Goal: Task Accomplishment & Management: Manage account settings

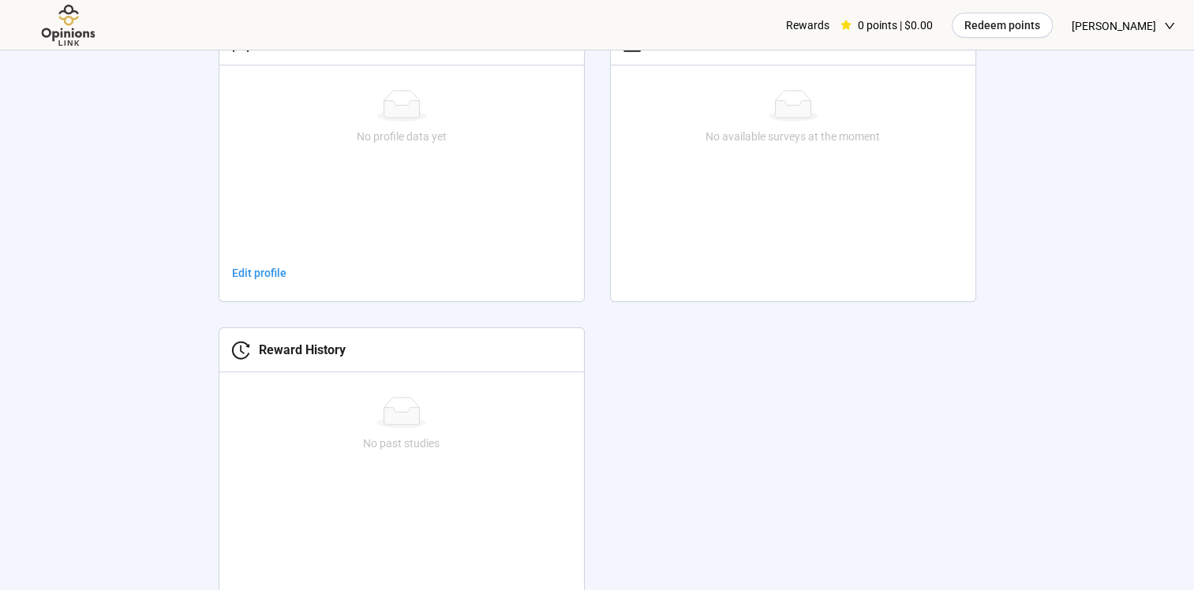
scroll to position [672, 0]
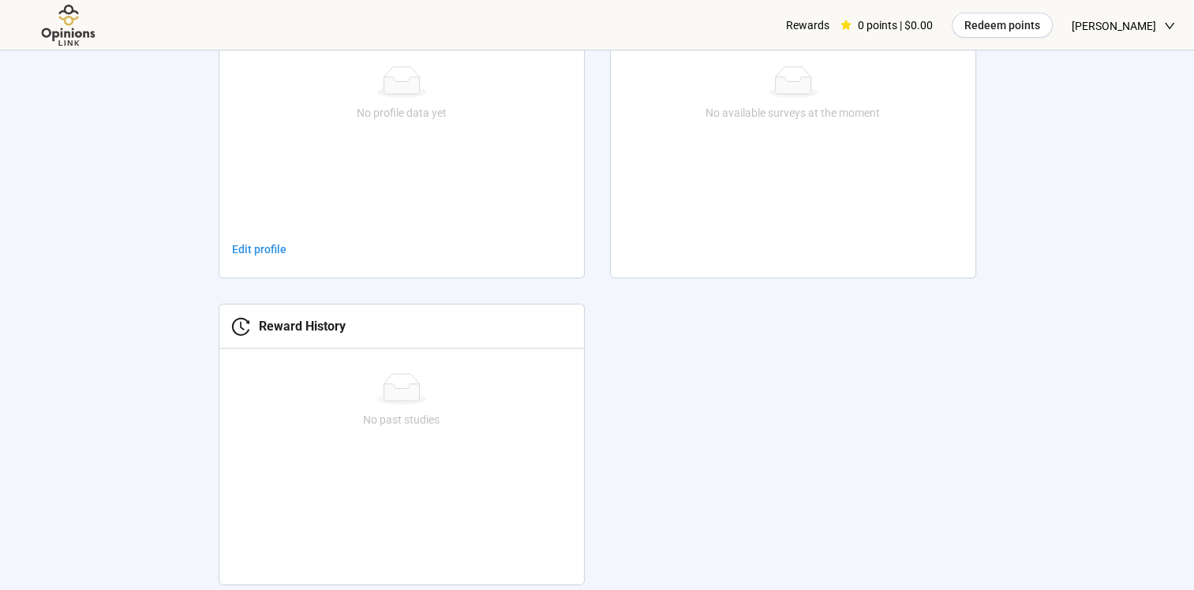
click at [275, 257] on link "Edit profile" at bounding box center [259, 249] width 80 height 25
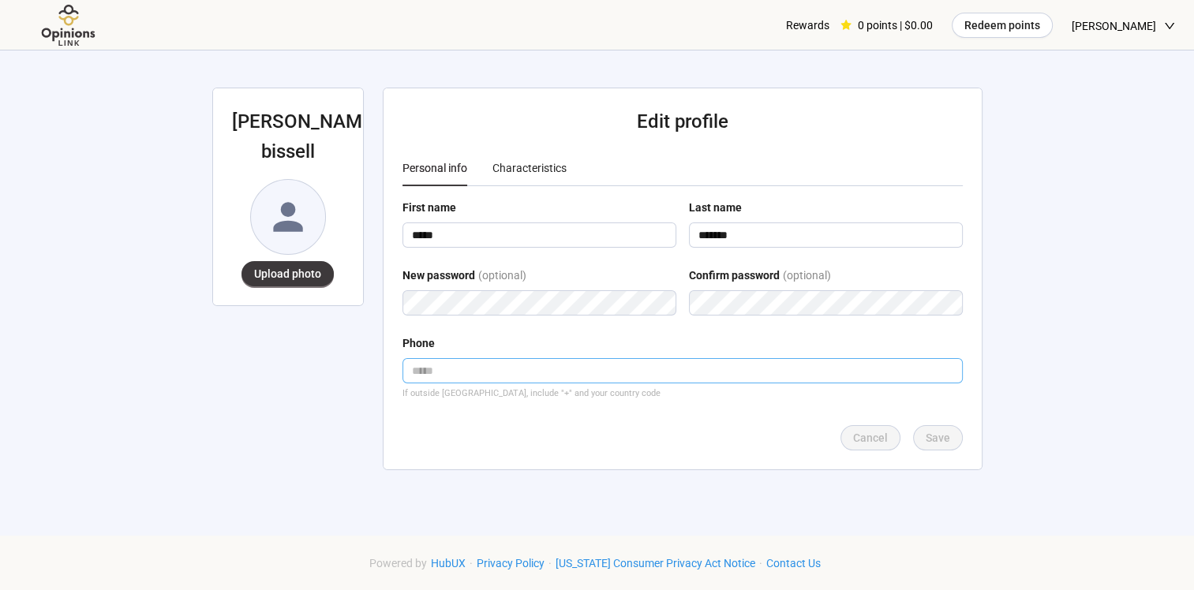
click at [430, 371] on input "tel" at bounding box center [683, 370] width 560 height 25
type input "**********"
click at [939, 443] on span "Save" at bounding box center [938, 437] width 24 height 17
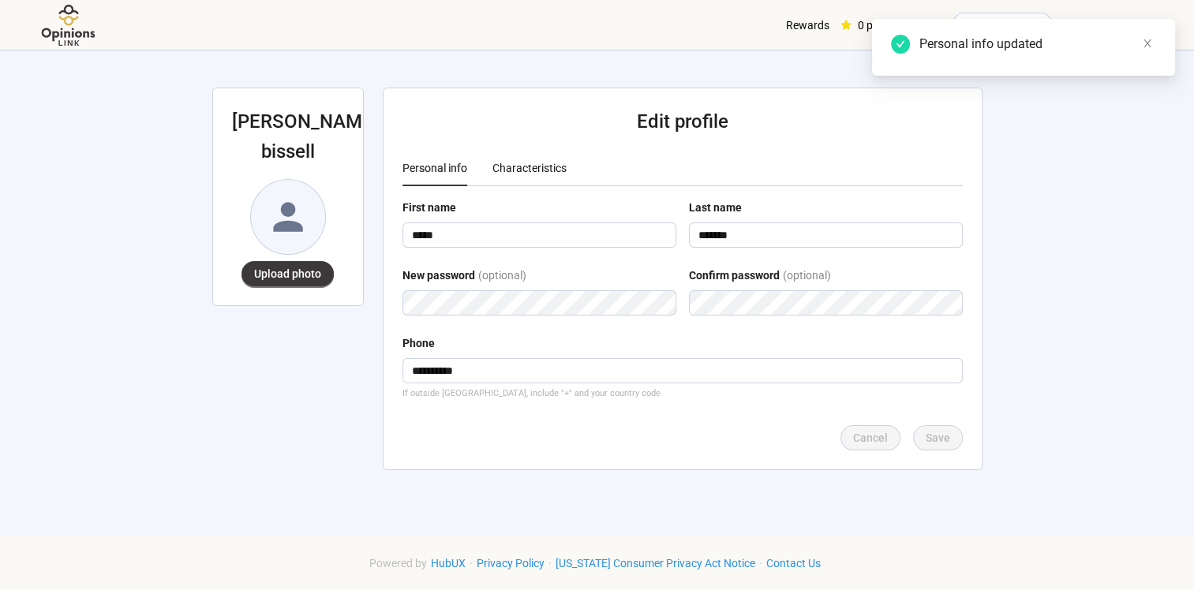
click at [496, 167] on div "Characteristics" at bounding box center [530, 167] width 74 height 17
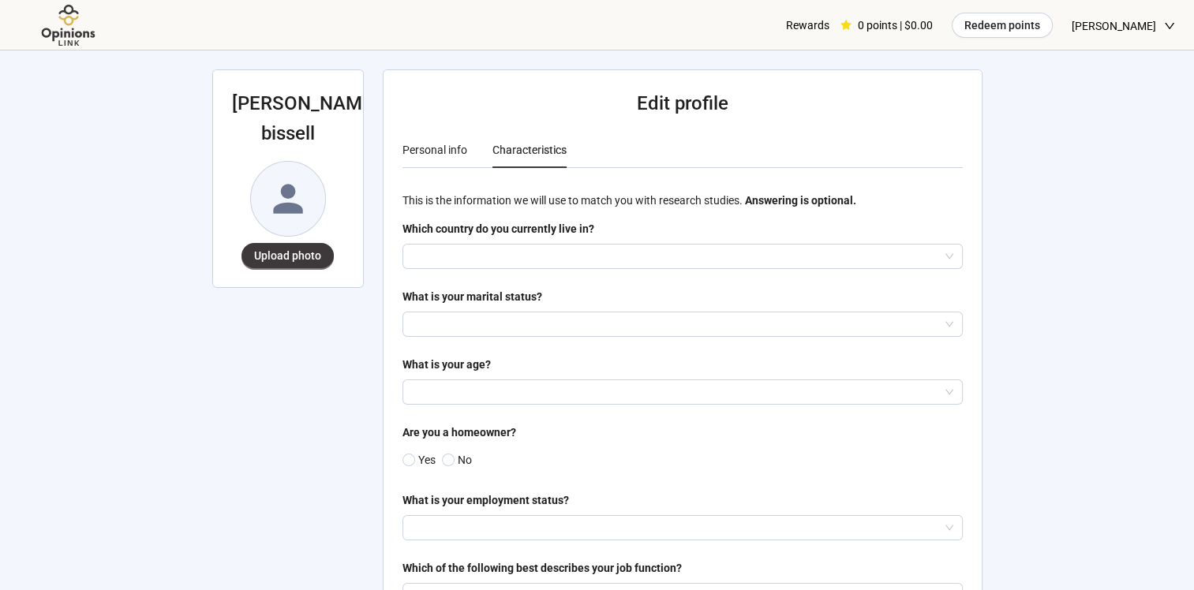
click at [487, 253] on input "search" at bounding box center [683, 257] width 542 height 24
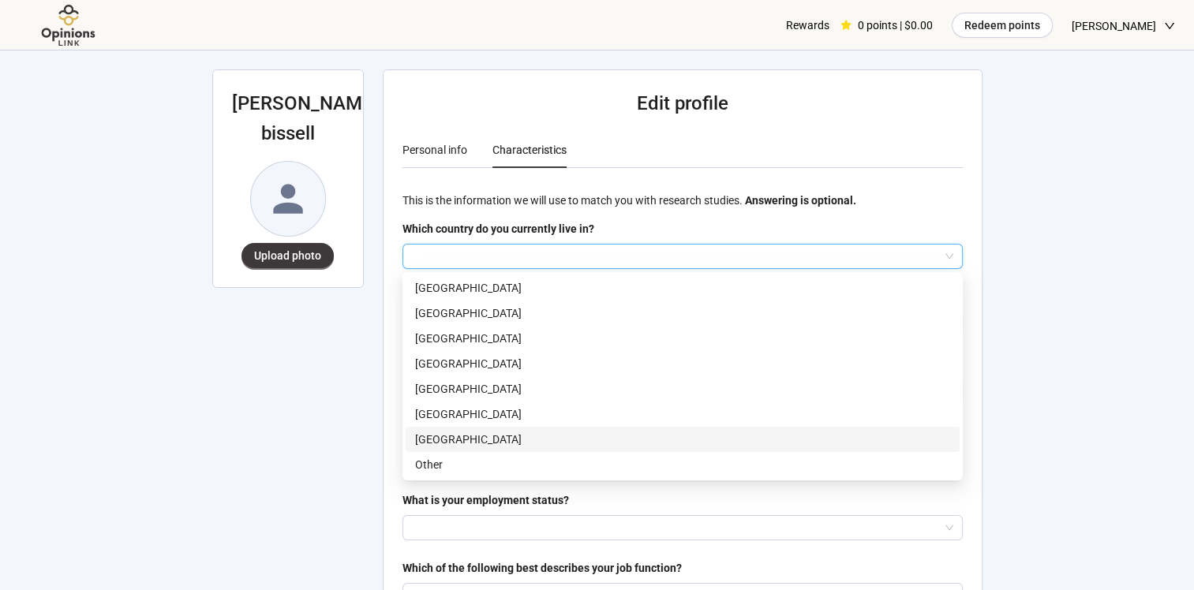
click at [448, 435] on p "[GEOGRAPHIC_DATA]" at bounding box center [682, 439] width 535 height 17
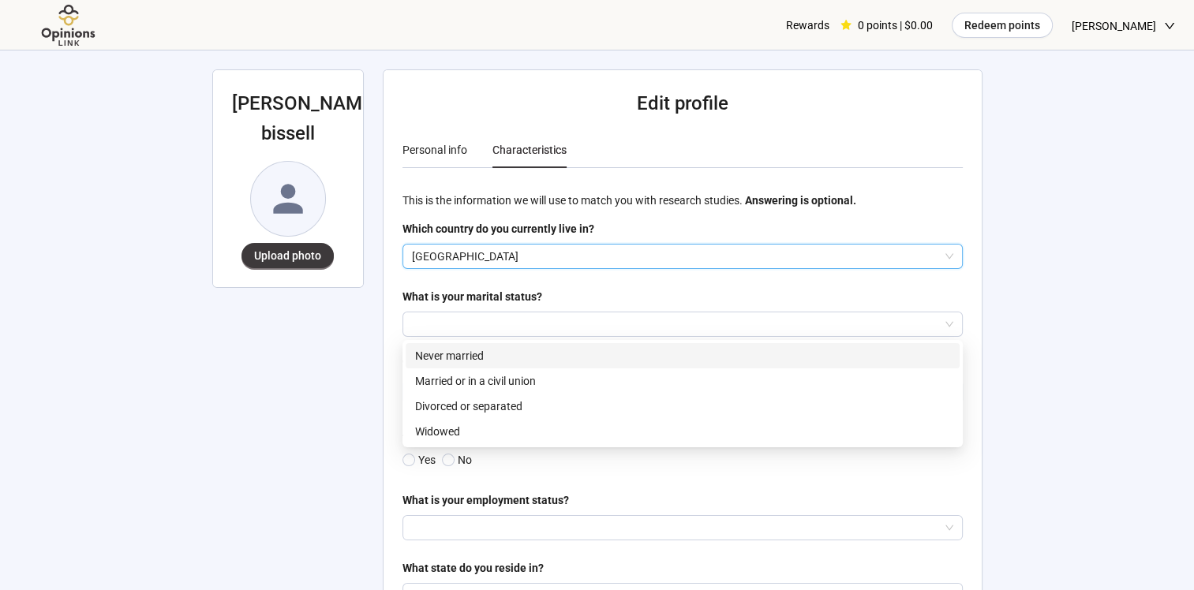
click at [466, 312] on div at bounding box center [683, 324] width 560 height 25
click at [462, 356] on p "Never married" at bounding box center [682, 355] width 535 height 17
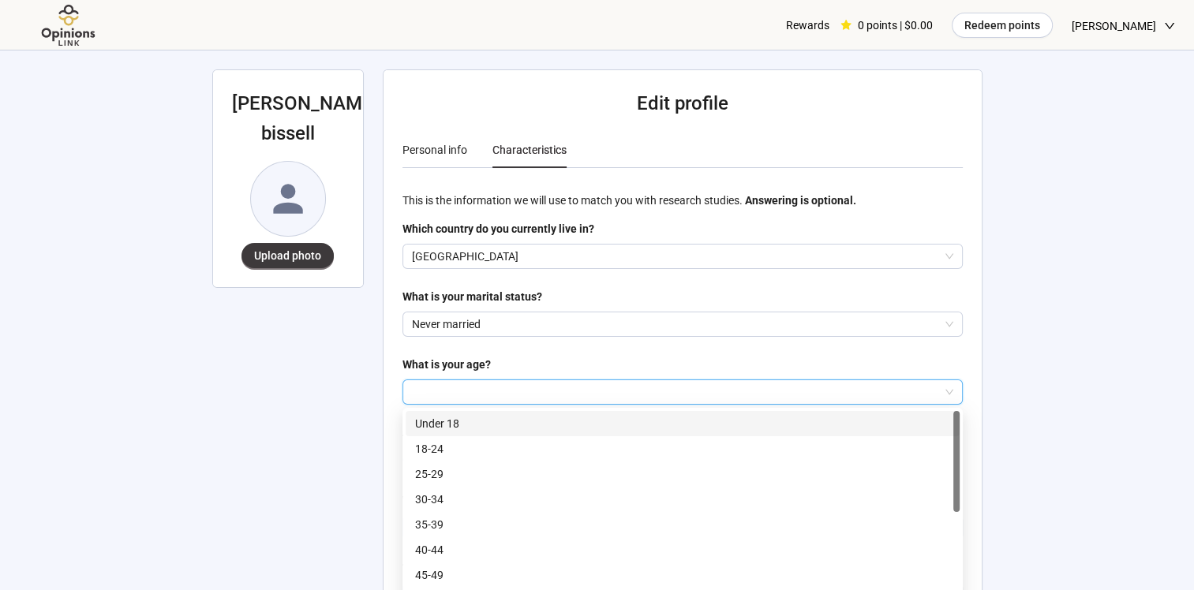
click at [457, 389] on input "search" at bounding box center [683, 392] width 542 height 24
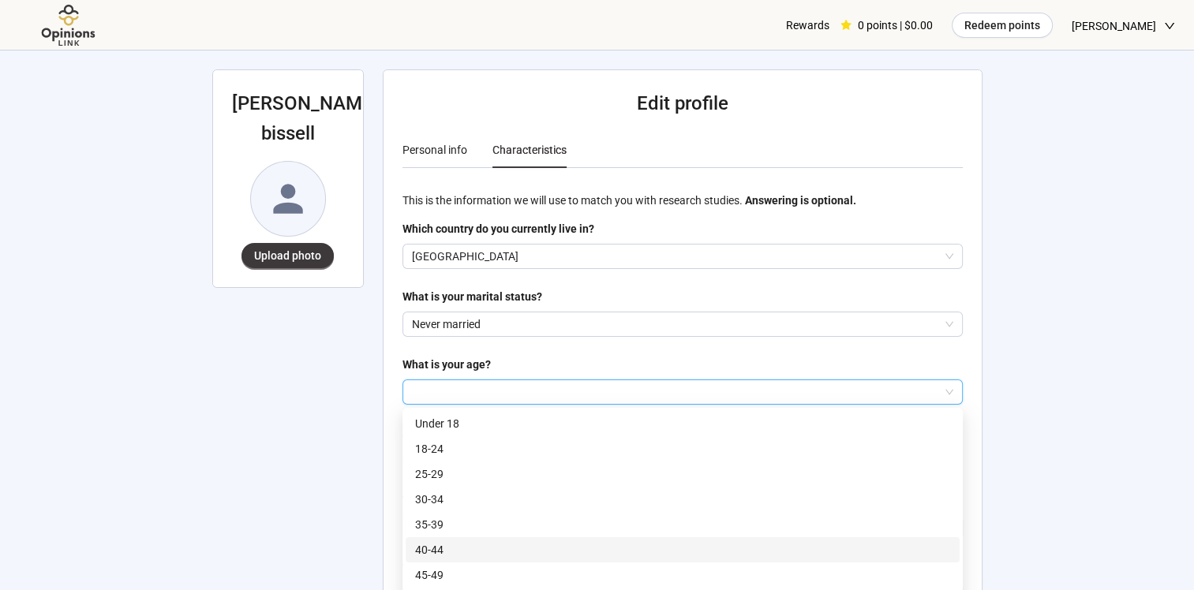
click at [429, 543] on p "40-44" at bounding box center [682, 550] width 535 height 17
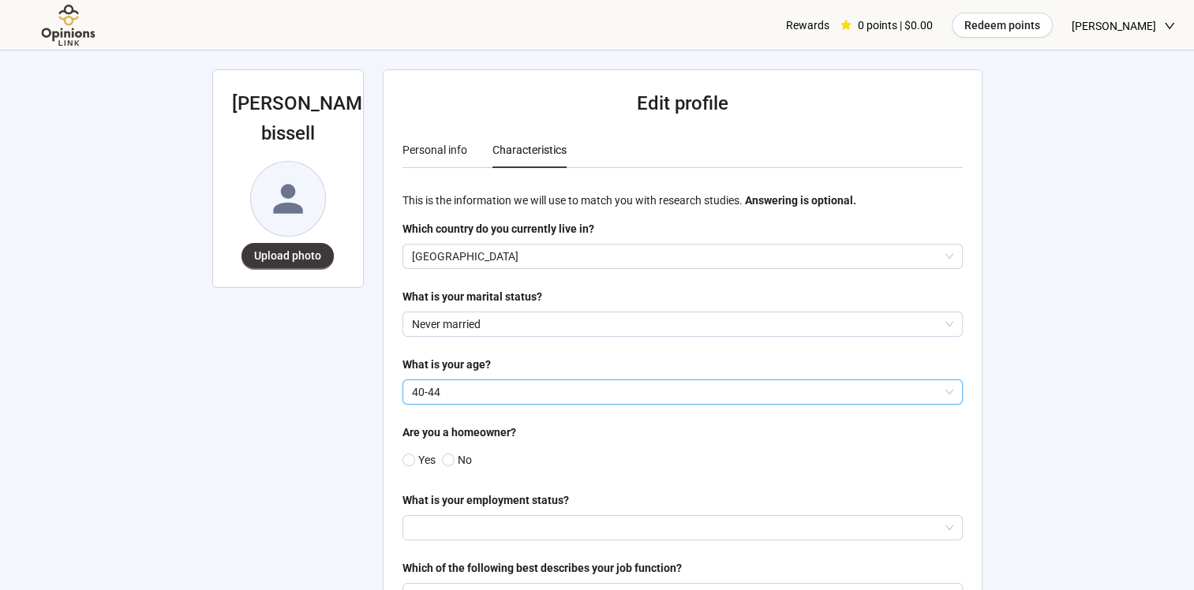
click at [444, 457] on span at bounding box center [448, 460] width 13 height 13
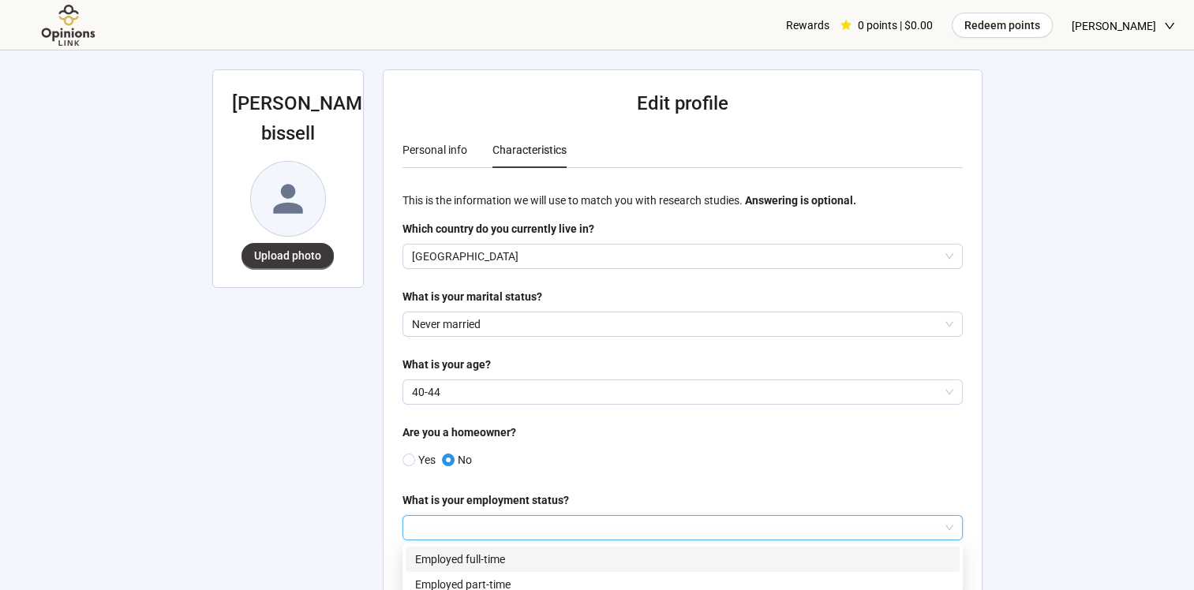
click at [537, 523] on input "search" at bounding box center [683, 528] width 542 height 24
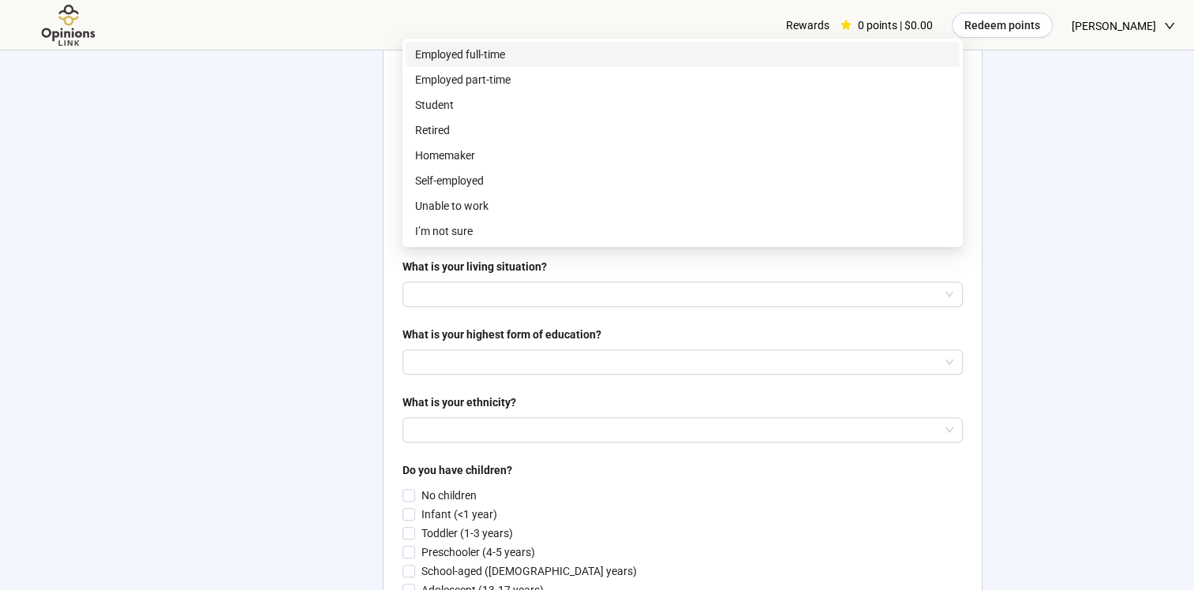
scroll to position [484, 0]
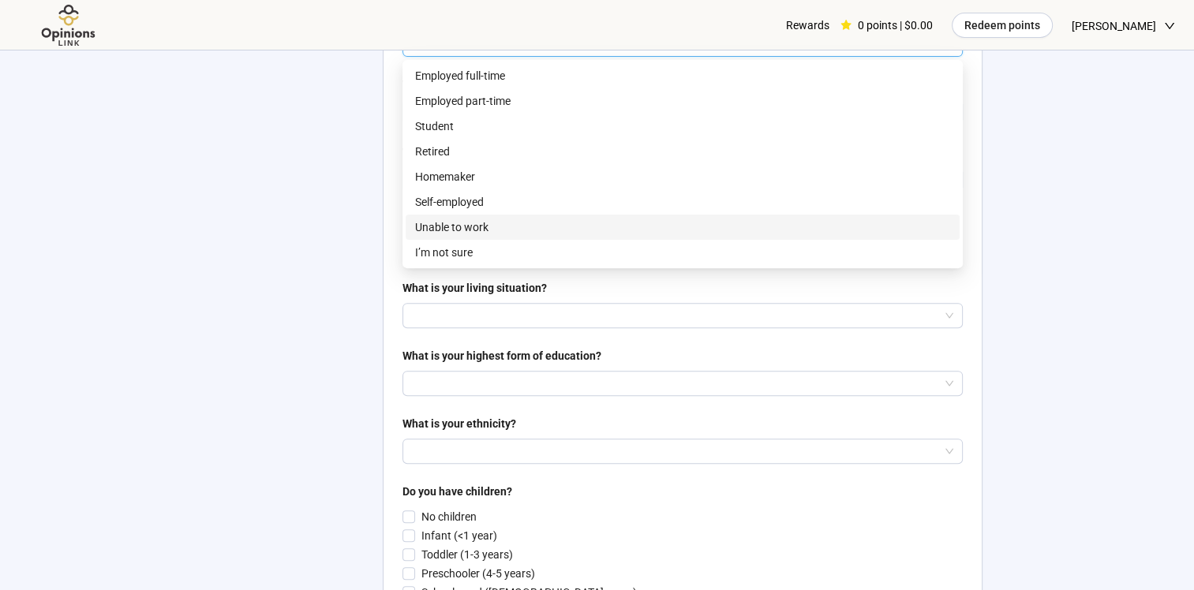
click at [477, 219] on p "Unable to work" at bounding box center [682, 227] width 535 height 17
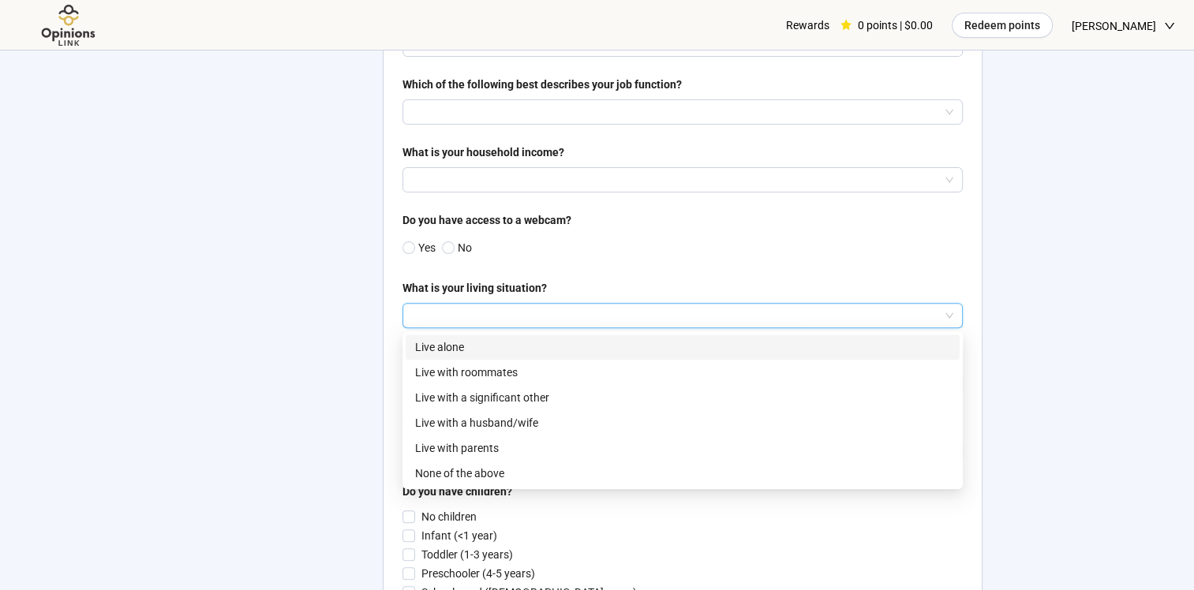
click at [475, 309] on input "search" at bounding box center [683, 316] width 542 height 24
click at [455, 349] on p "Live alone" at bounding box center [682, 347] width 535 height 17
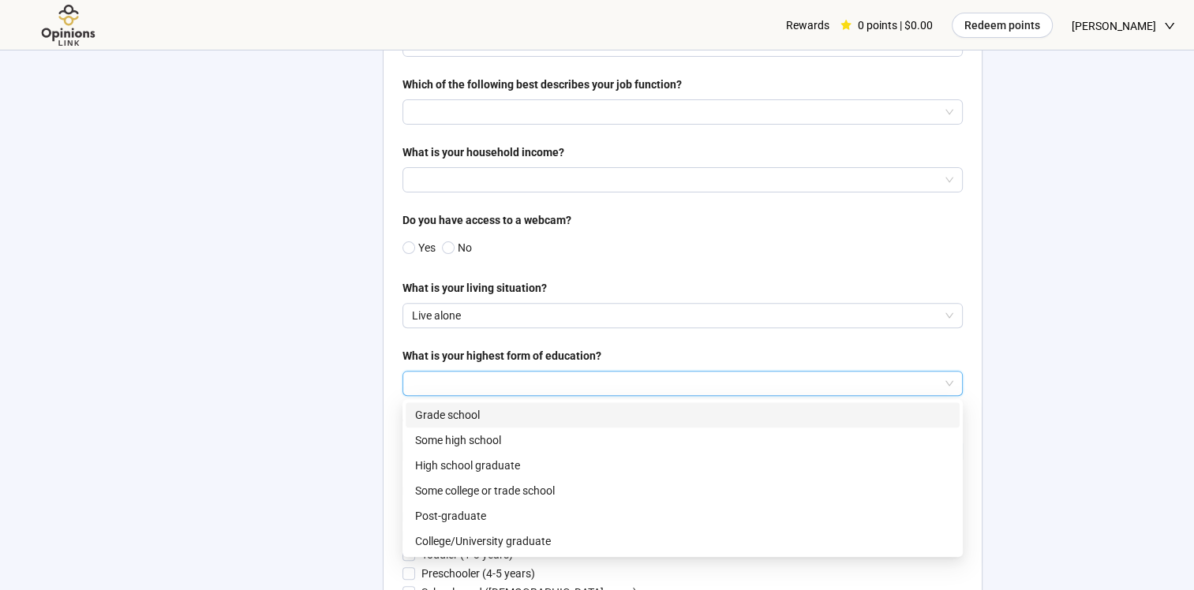
click at [450, 382] on input "search" at bounding box center [683, 384] width 542 height 24
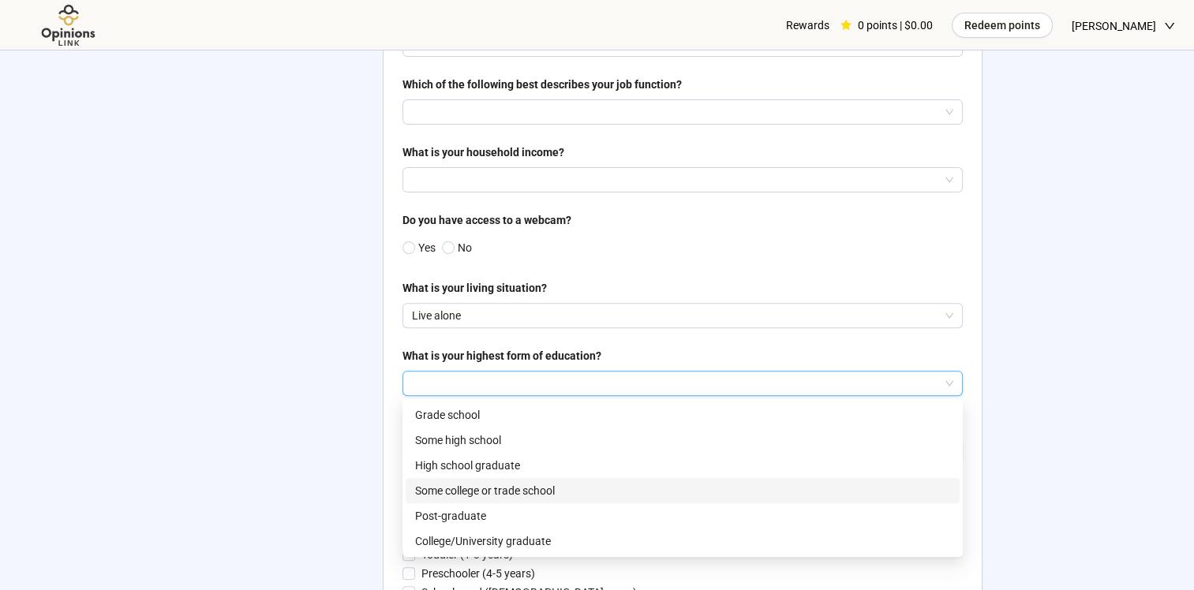
click at [438, 495] on p "Some college or trade school" at bounding box center [682, 490] width 535 height 17
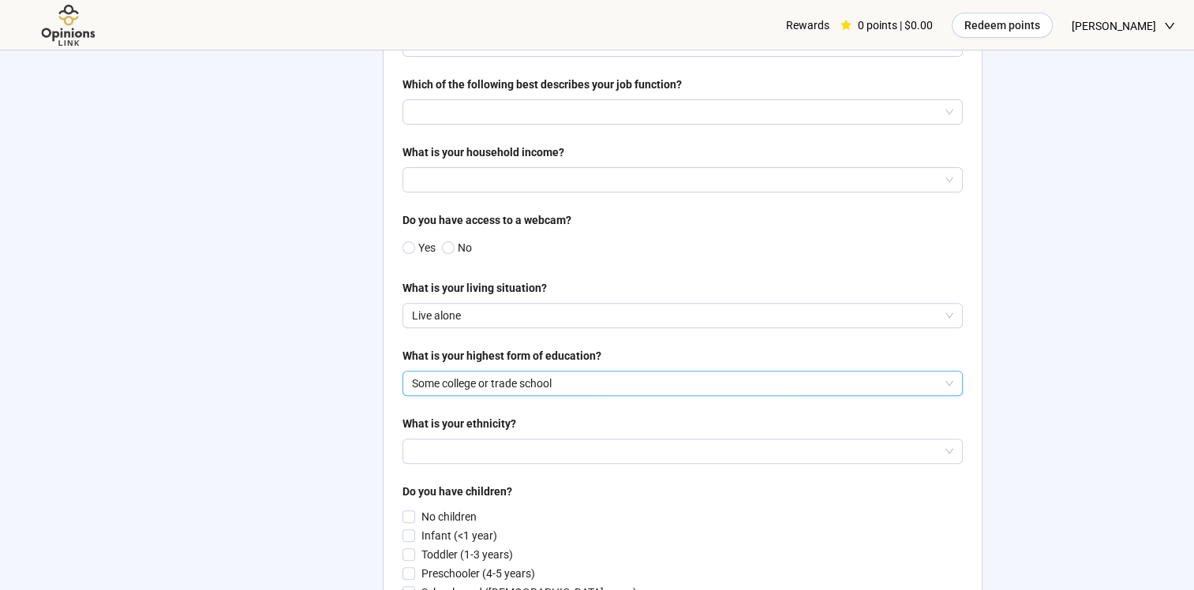
click at [415, 242] on span "Yes" at bounding box center [425, 247] width 21 height 17
click at [426, 180] on input "search" at bounding box center [683, 180] width 542 height 24
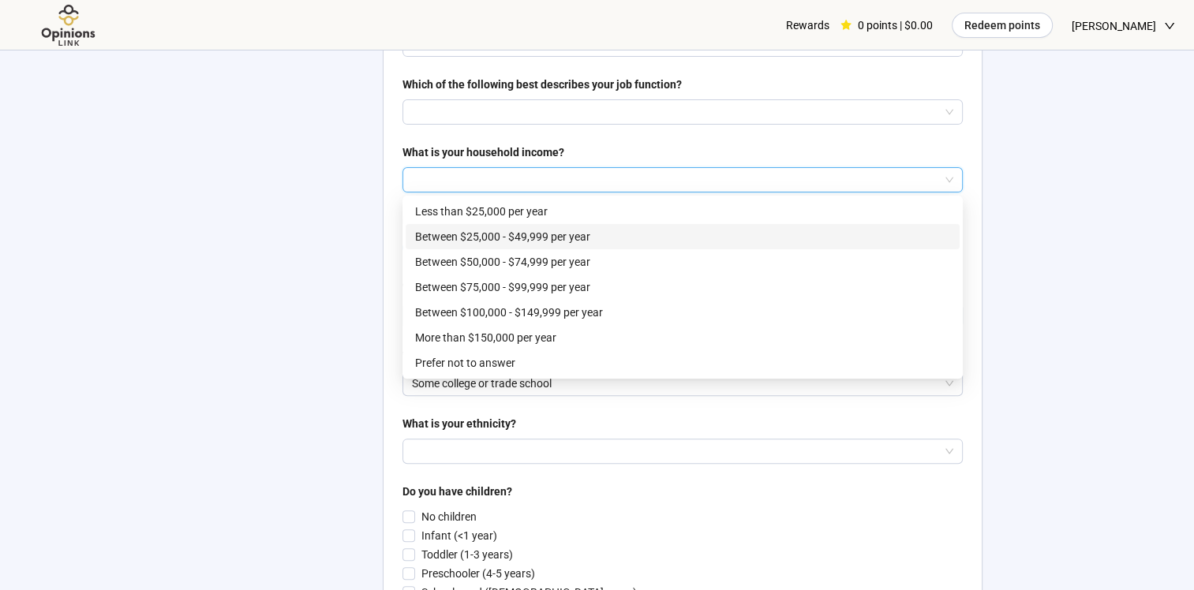
click at [427, 234] on p "Between $25,000 - $49,999 per year" at bounding box center [682, 236] width 535 height 17
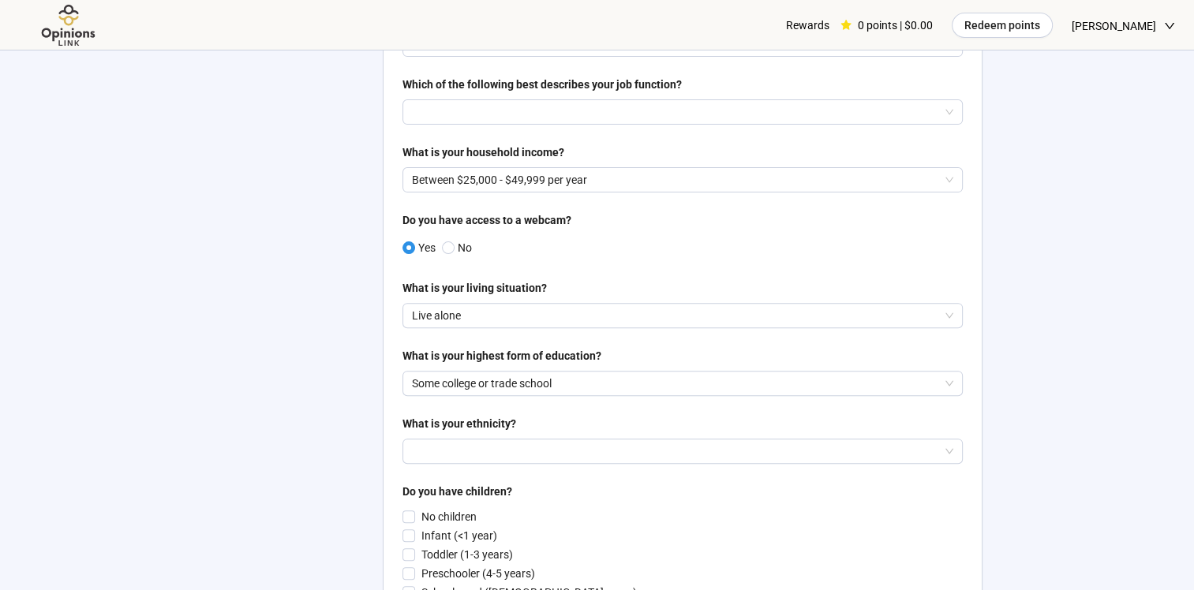
click at [460, 96] on div "Which of the following best describes your job function?" at bounding box center [683, 88] width 560 height 24
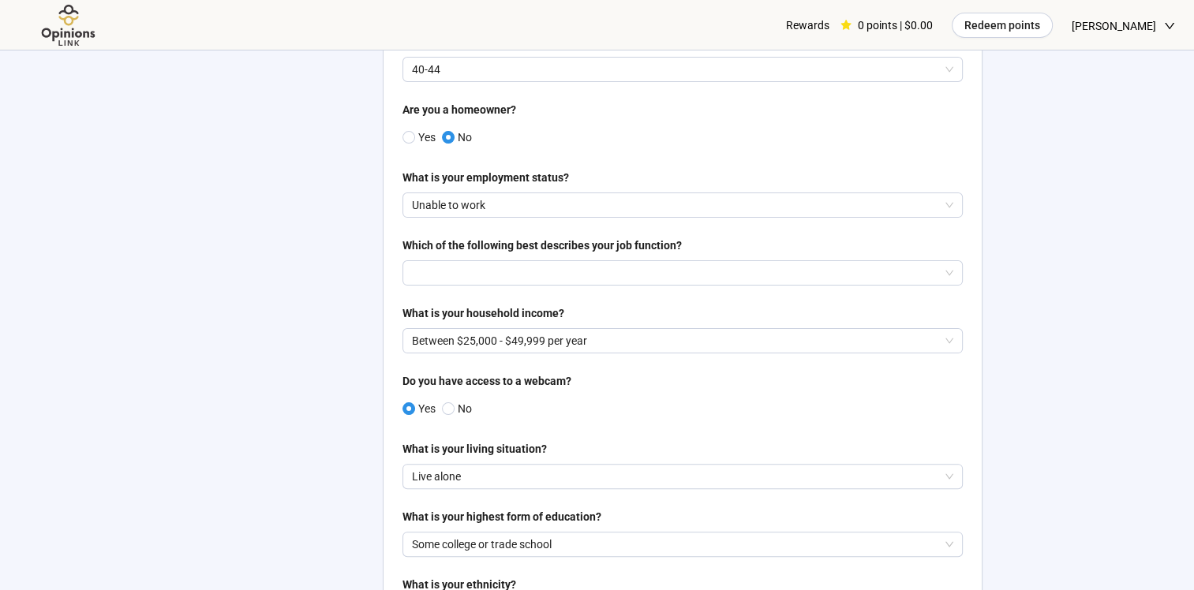
scroll to position [324, 0]
click at [945, 276] on input "search" at bounding box center [683, 272] width 542 height 24
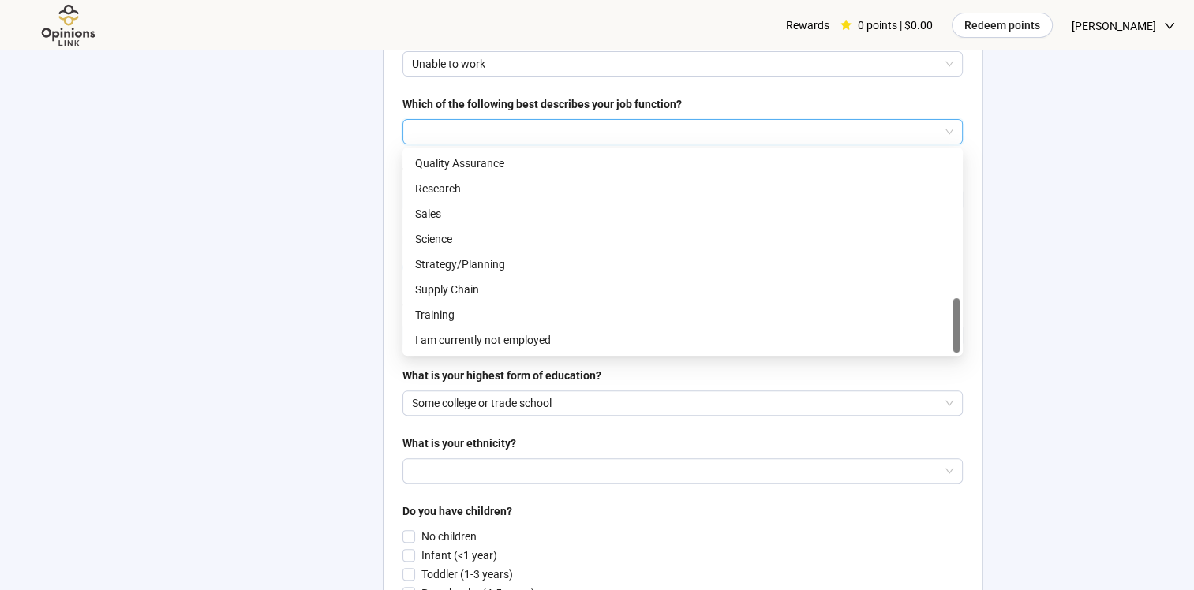
scroll to position [468, 0]
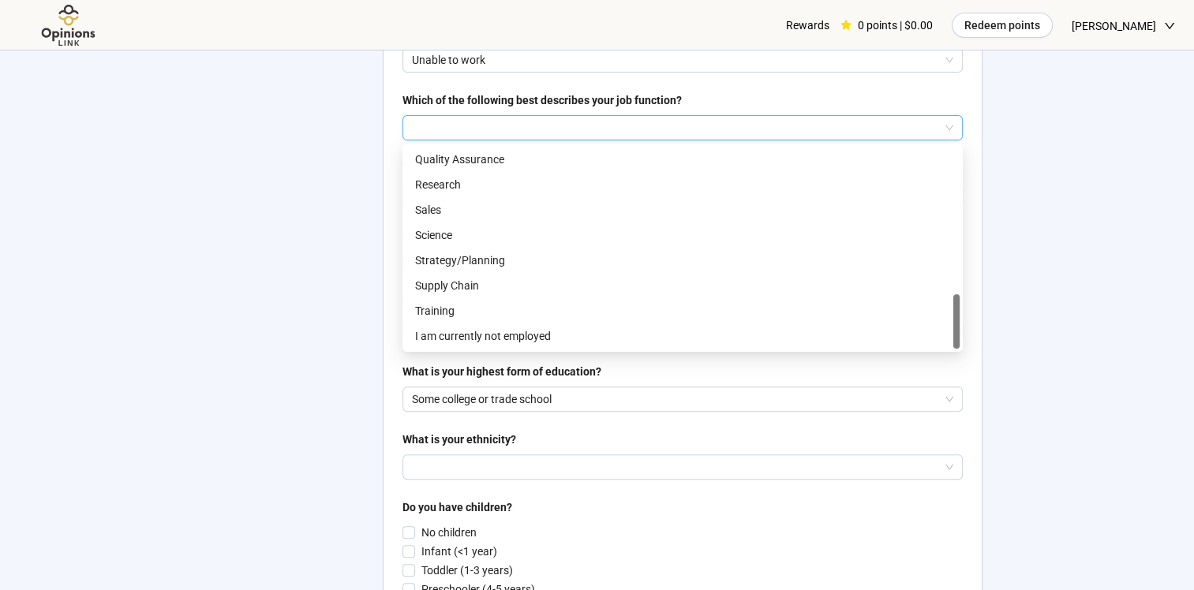
click at [538, 339] on p "I am currently not employed" at bounding box center [682, 336] width 535 height 17
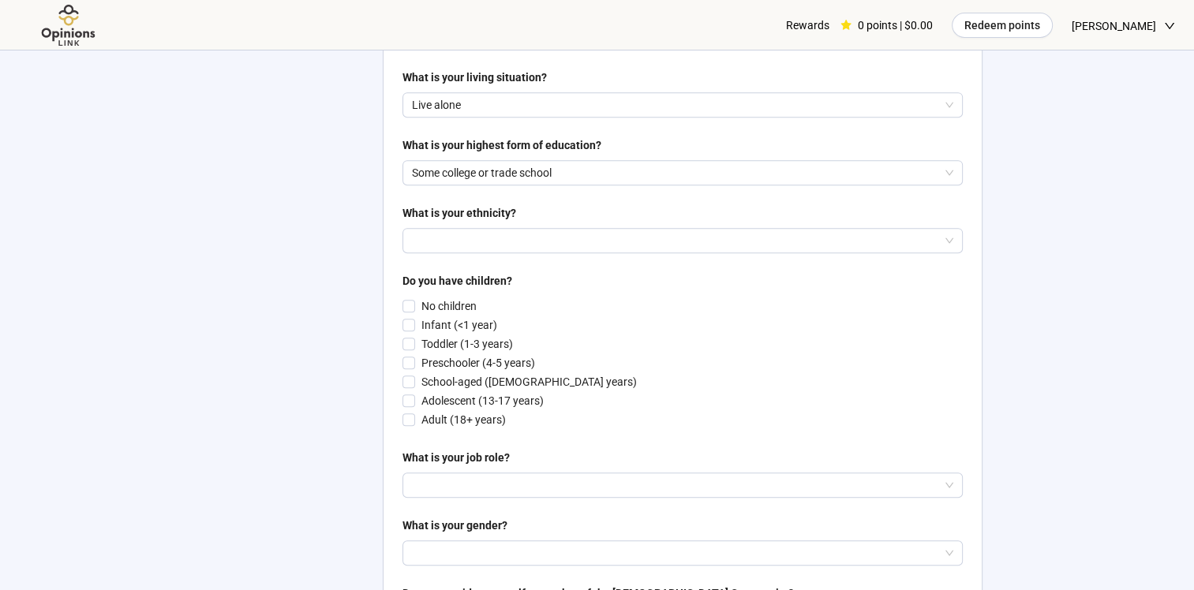
scroll to position [705, 0]
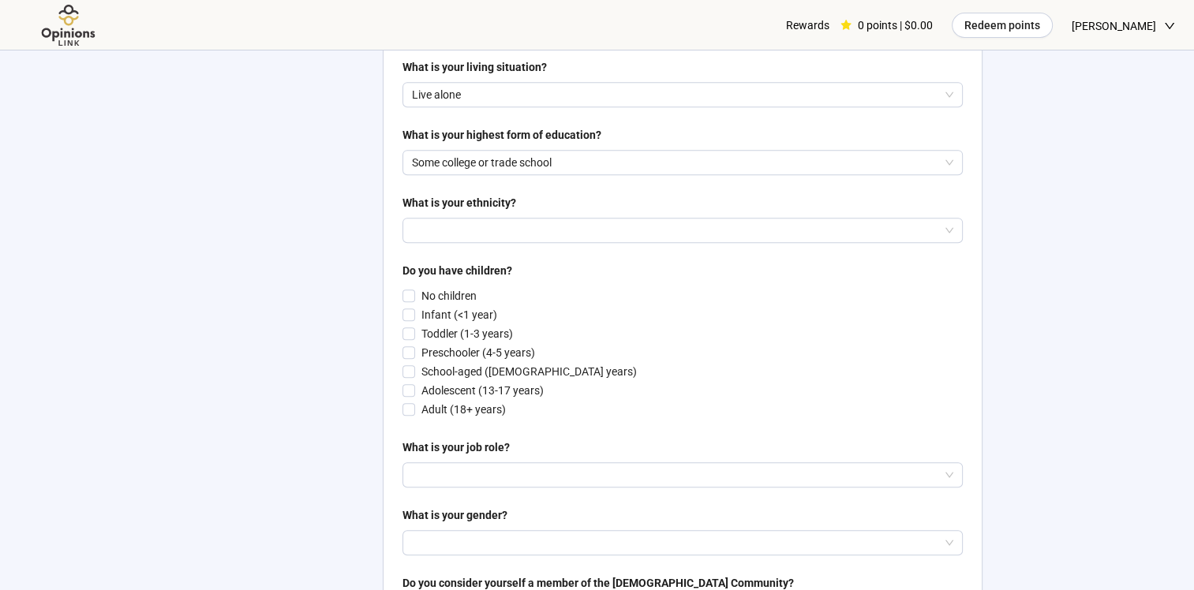
click at [783, 204] on div "What is your ethnicity?" at bounding box center [683, 206] width 560 height 24
click at [785, 223] on input "search" at bounding box center [683, 231] width 542 height 24
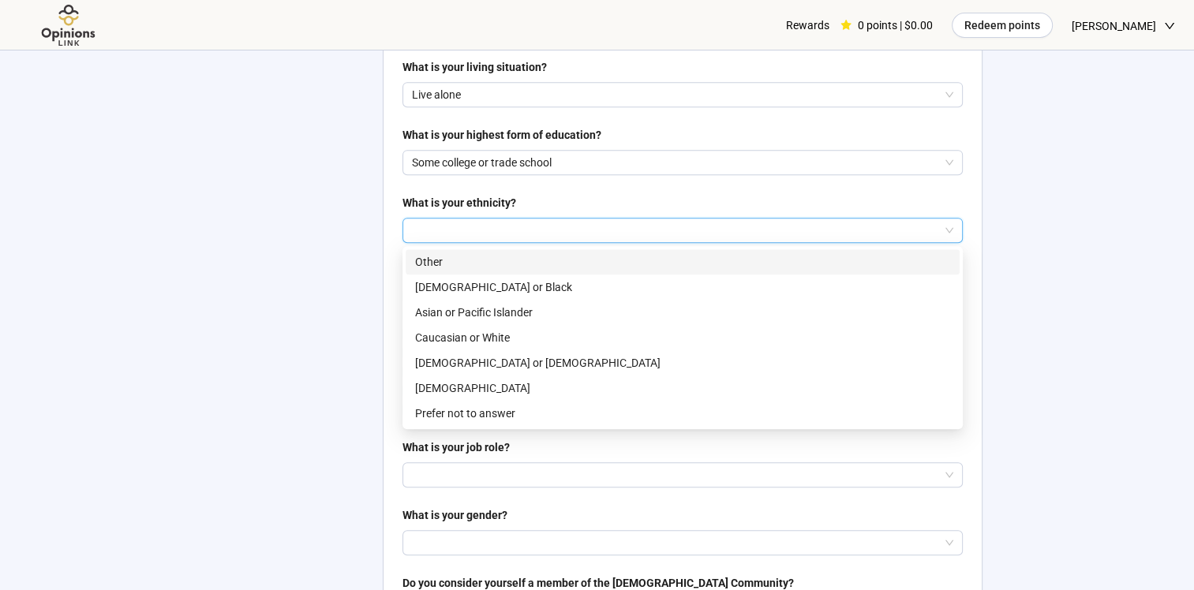
click at [667, 264] on p "Other" at bounding box center [682, 261] width 535 height 17
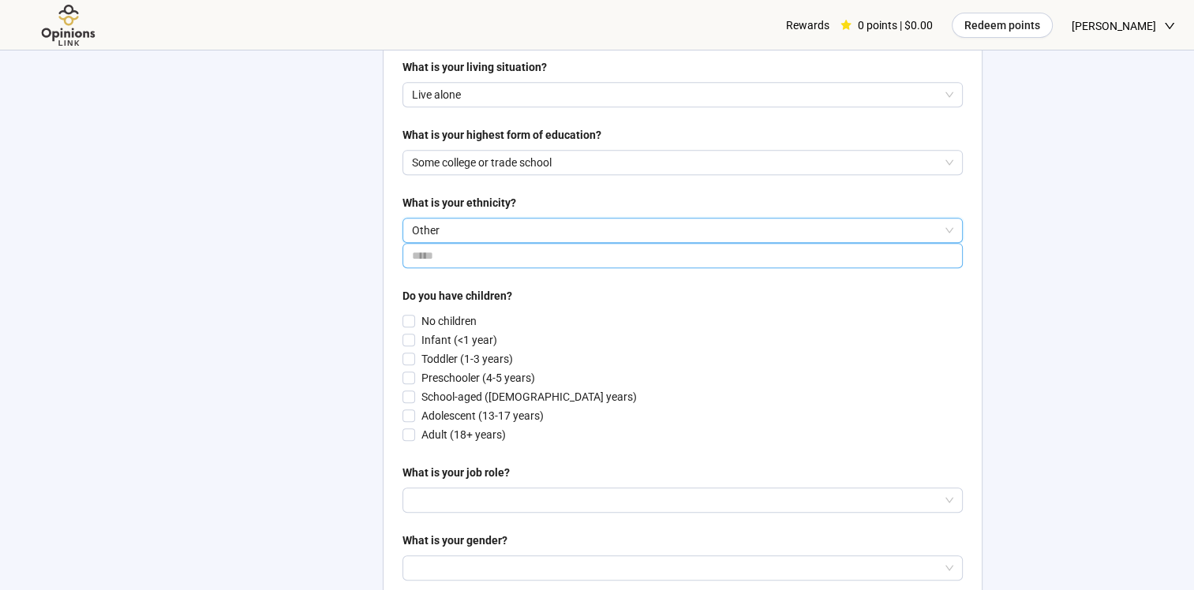
click at [889, 262] on input "text" at bounding box center [683, 255] width 560 height 25
type input "*****"
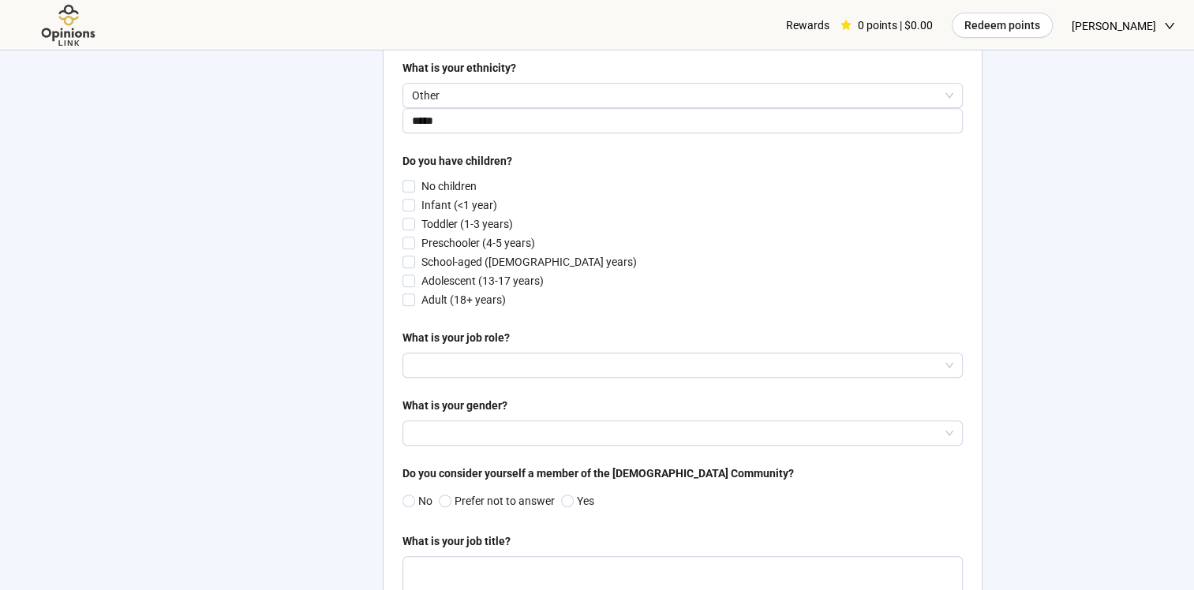
scroll to position [841, 0]
click at [662, 369] on input "search" at bounding box center [683, 364] width 542 height 24
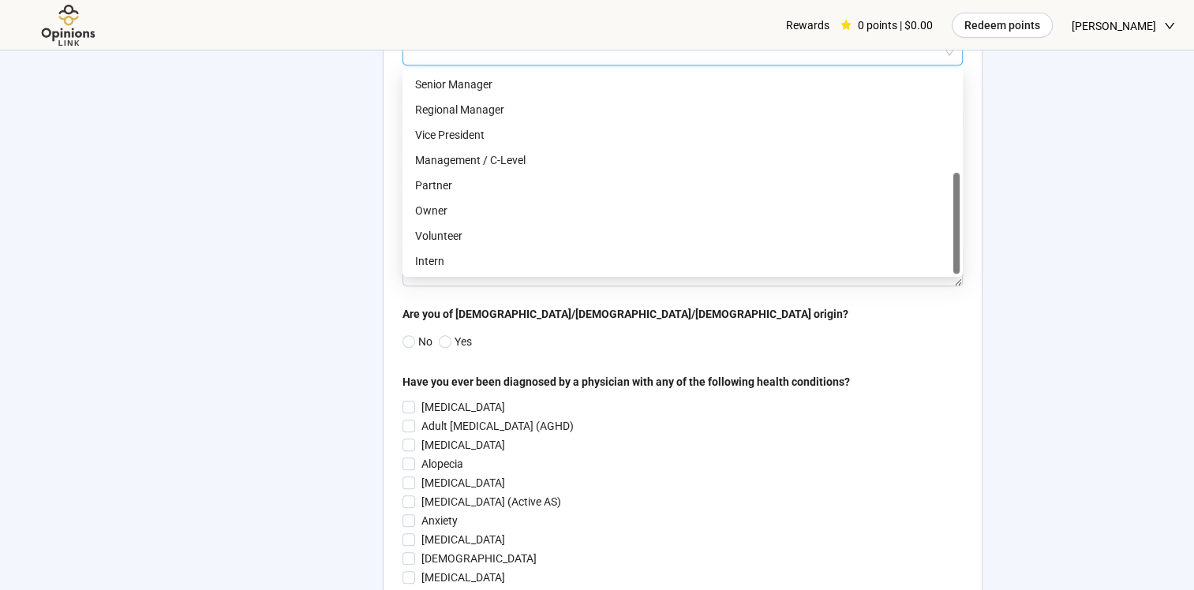
scroll to position [0, 0]
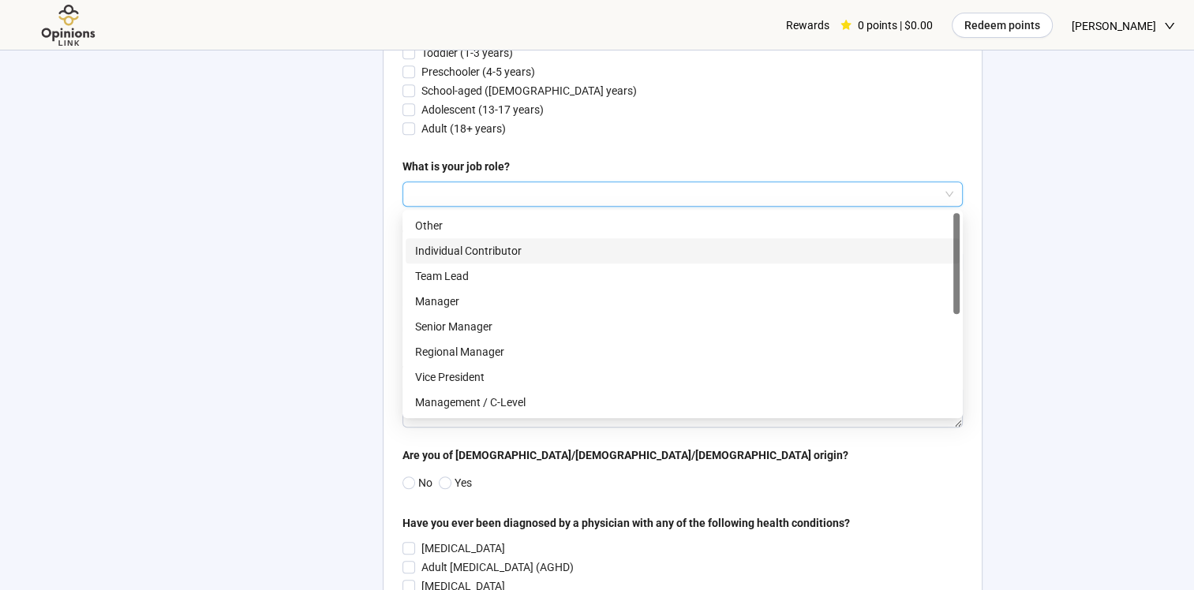
click at [577, 239] on div "Individual Contributor" at bounding box center [683, 250] width 554 height 25
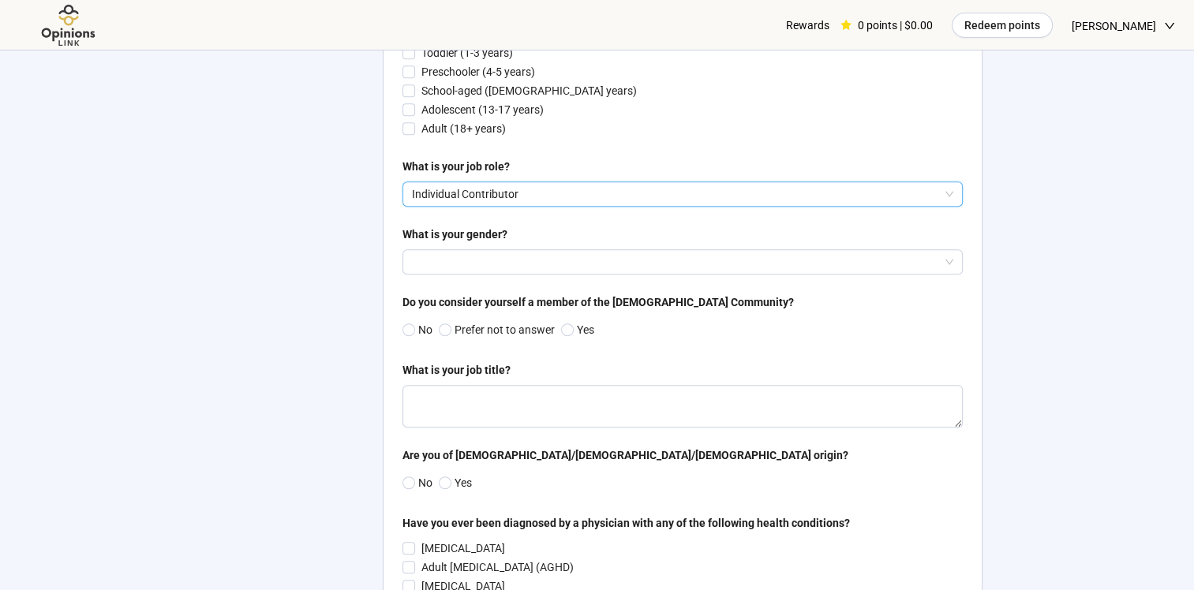
click at [584, 199] on p "Individual Contributor" at bounding box center [675, 194] width 527 height 24
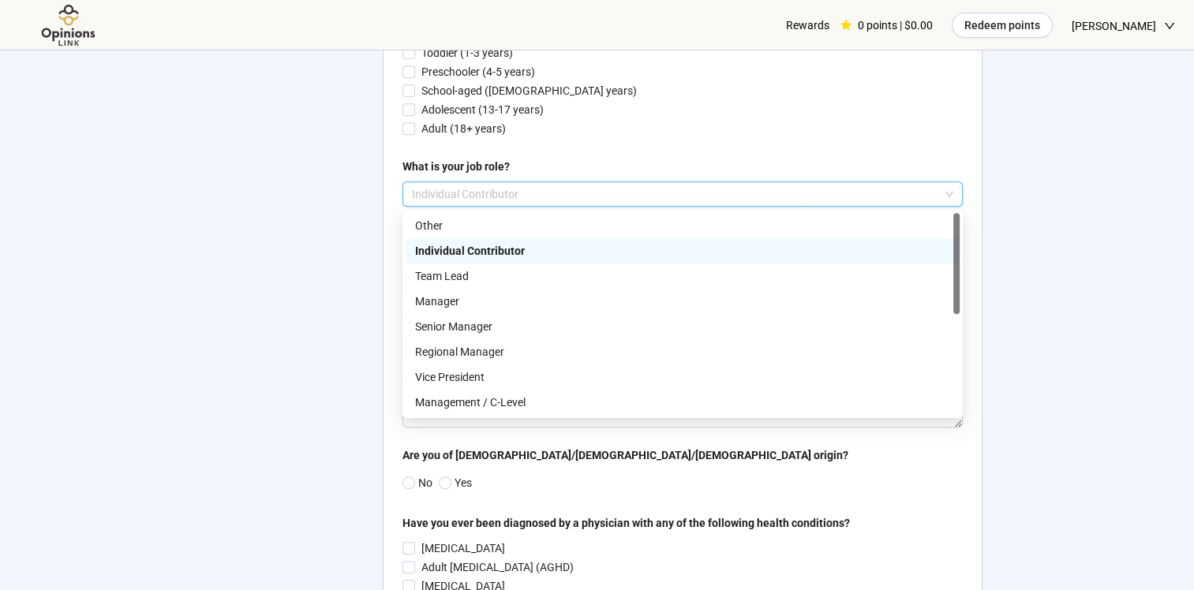
click at [575, 225] on p "Other" at bounding box center [682, 225] width 535 height 17
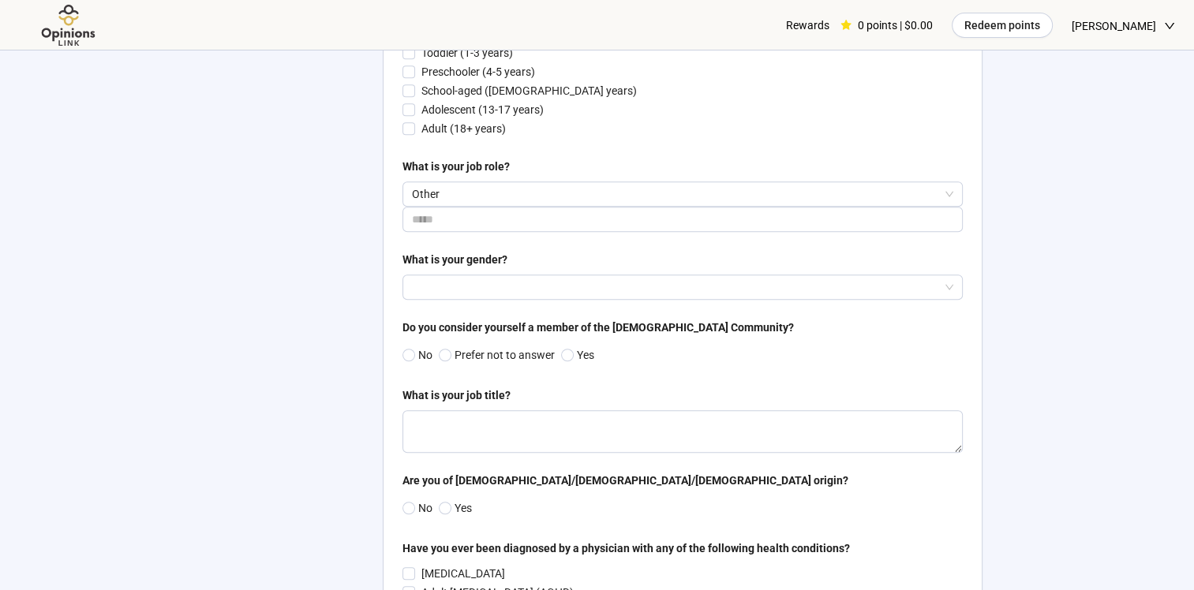
click at [564, 281] on input "search" at bounding box center [683, 287] width 542 height 24
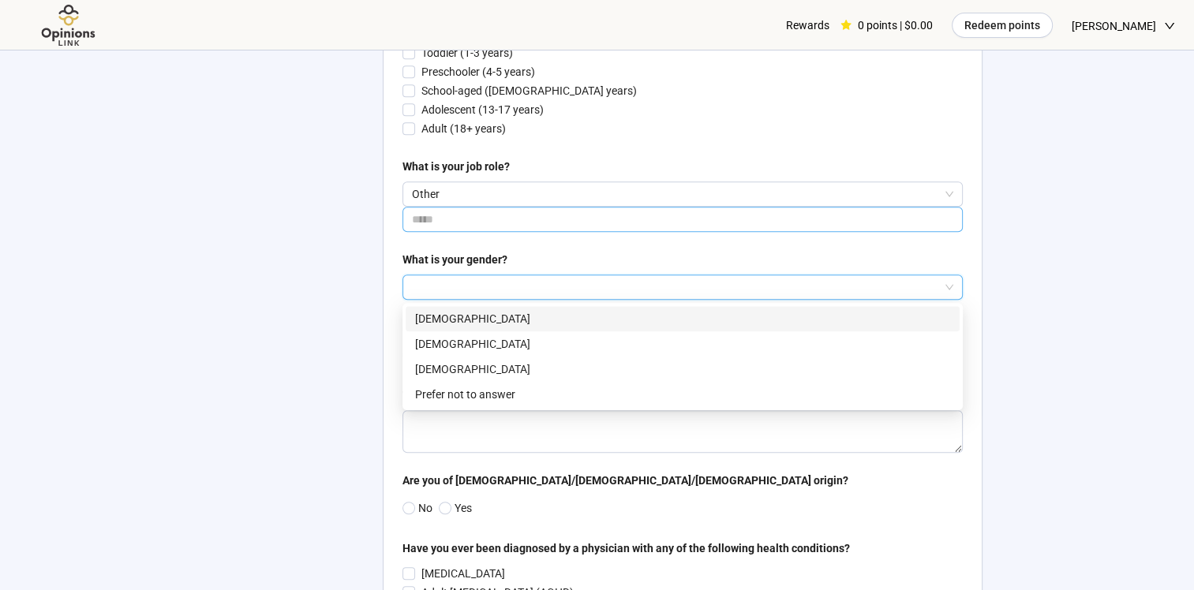
click at [577, 220] on input "text" at bounding box center [683, 219] width 560 height 25
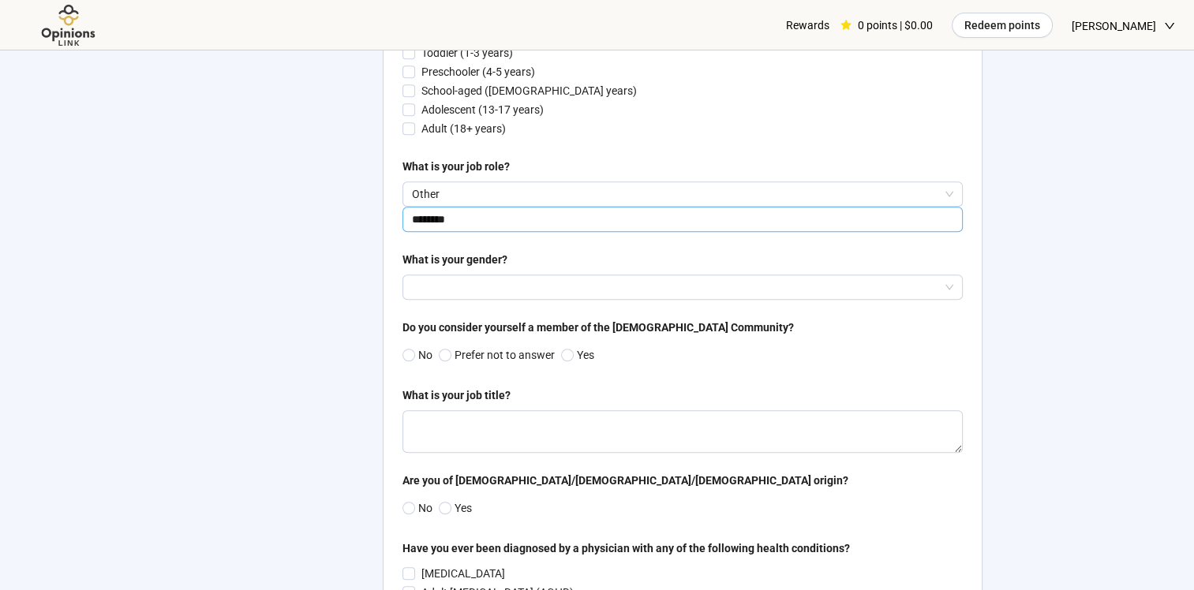
type input "********"
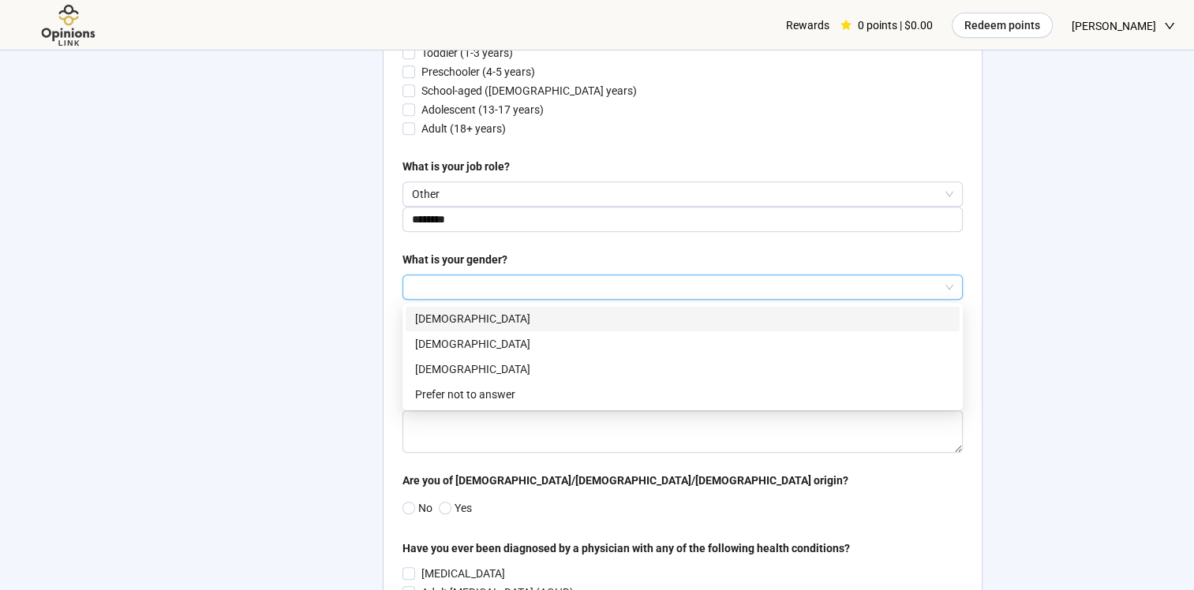
click at [895, 293] on input "search" at bounding box center [683, 287] width 542 height 24
click at [886, 324] on p "[DEMOGRAPHIC_DATA]" at bounding box center [682, 318] width 535 height 17
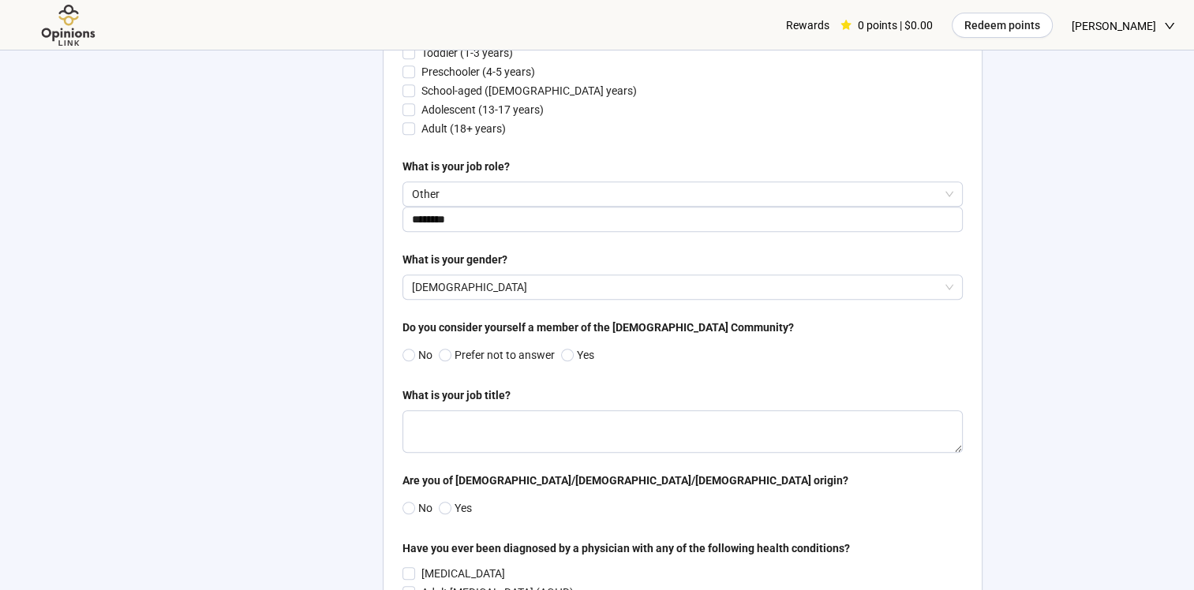
click at [448, 350] on span at bounding box center [445, 355] width 13 height 13
click at [459, 427] on textarea at bounding box center [683, 431] width 560 height 43
type textarea "********"
click at [414, 508] on span at bounding box center [409, 507] width 13 height 13
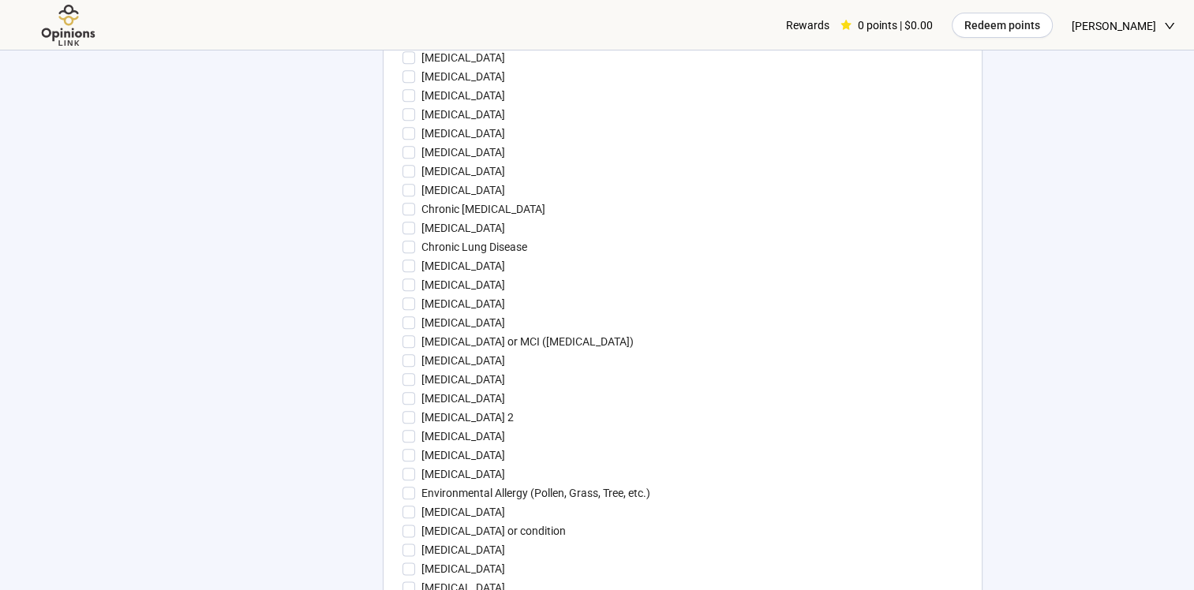
scroll to position [1718, 0]
click at [426, 205] on p "Chronic [MEDICAL_DATA]" at bounding box center [484, 207] width 124 height 17
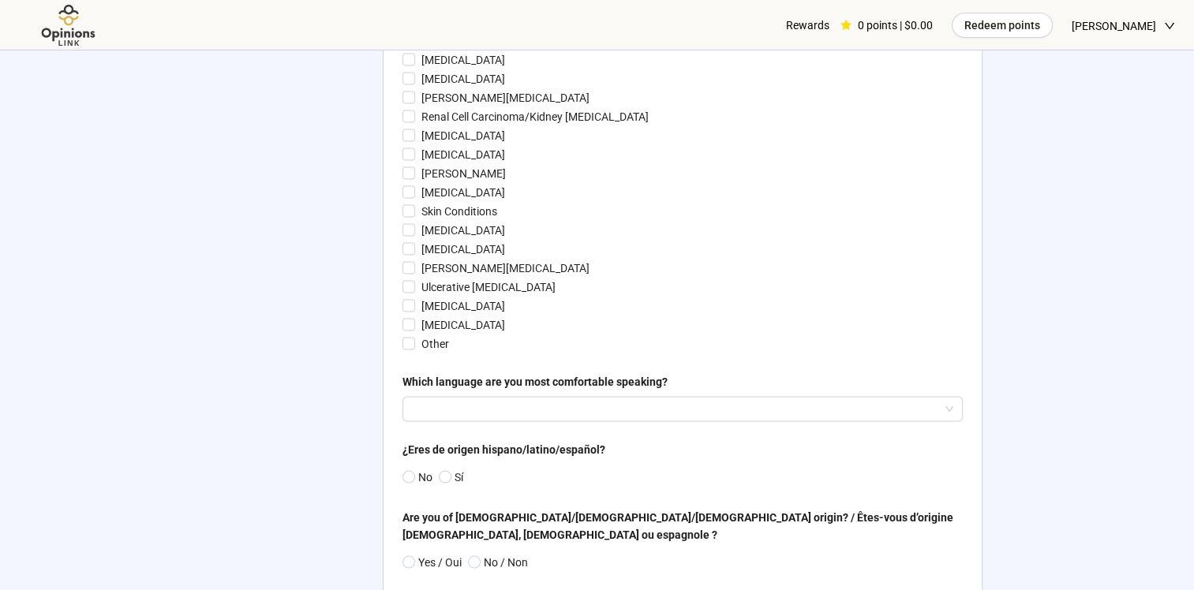
scroll to position [2966, 0]
click at [429, 231] on p "[MEDICAL_DATA]" at bounding box center [464, 228] width 84 height 17
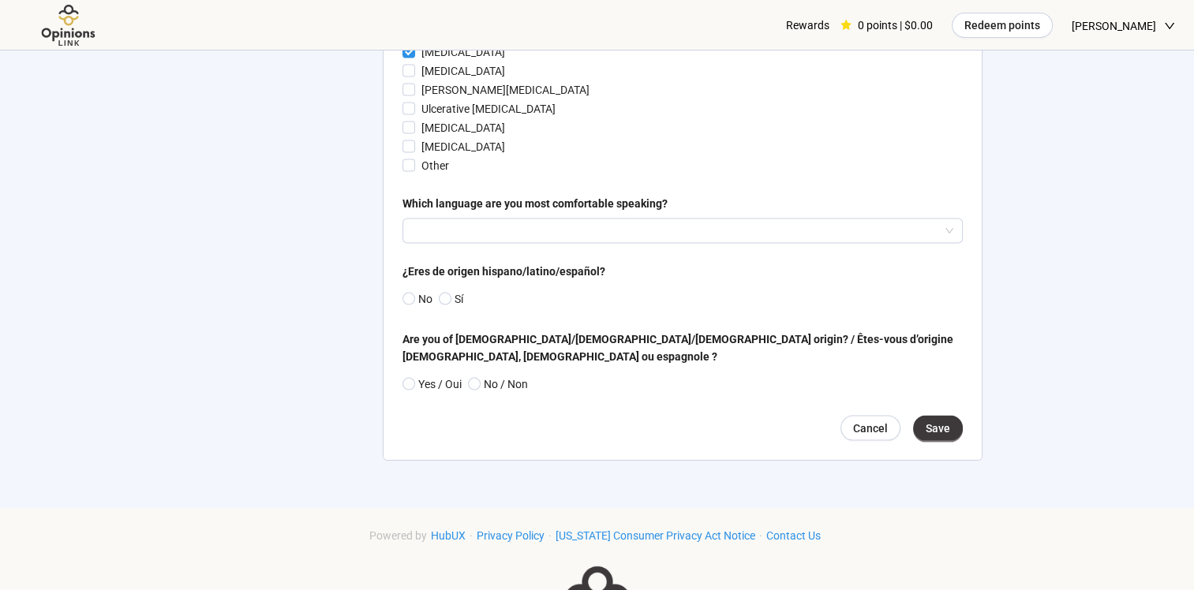
scroll to position [3143, 0]
click at [564, 229] on input "search" at bounding box center [683, 231] width 542 height 24
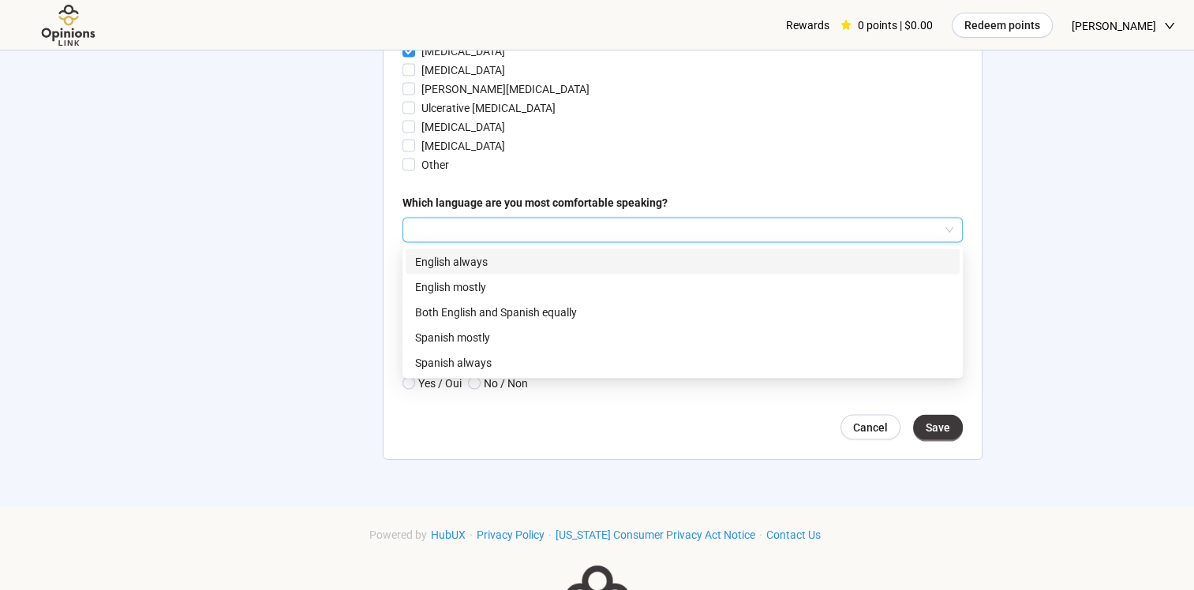
click at [522, 260] on p "English always" at bounding box center [682, 261] width 535 height 17
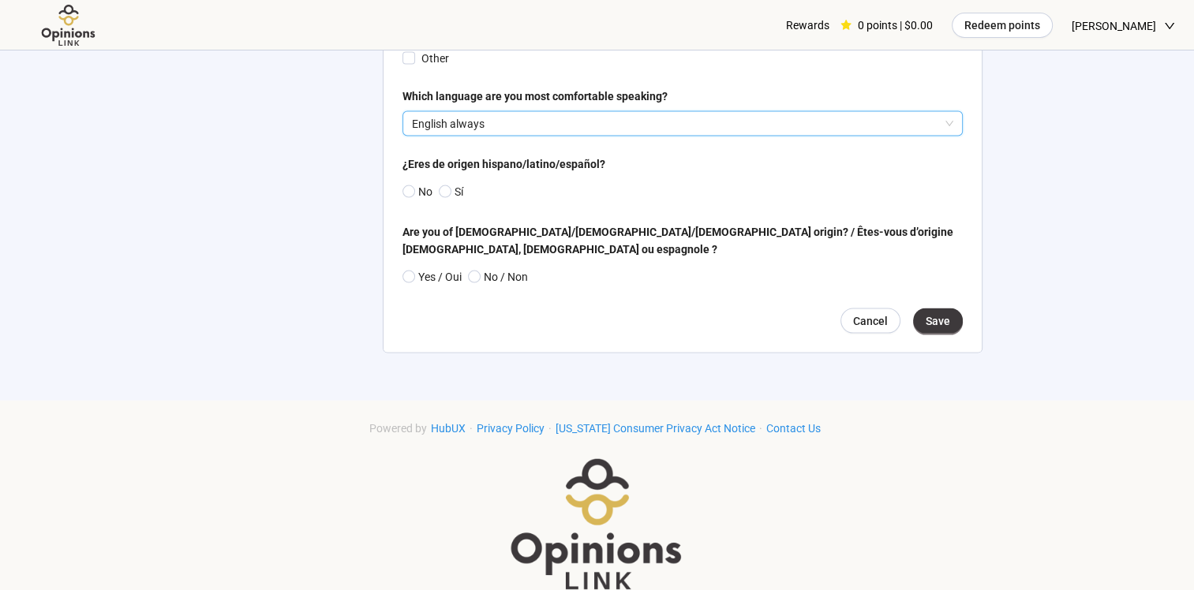
scroll to position [3260, 0]
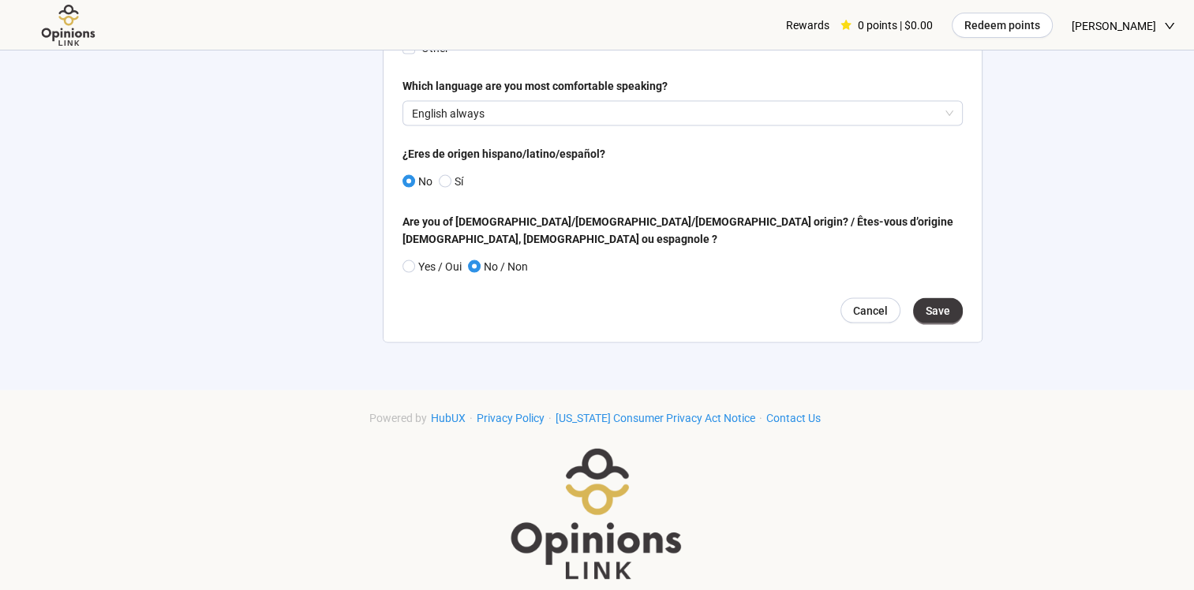
click at [944, 302] on span "Save" at bounding box center [938, 310] width 24 height 17
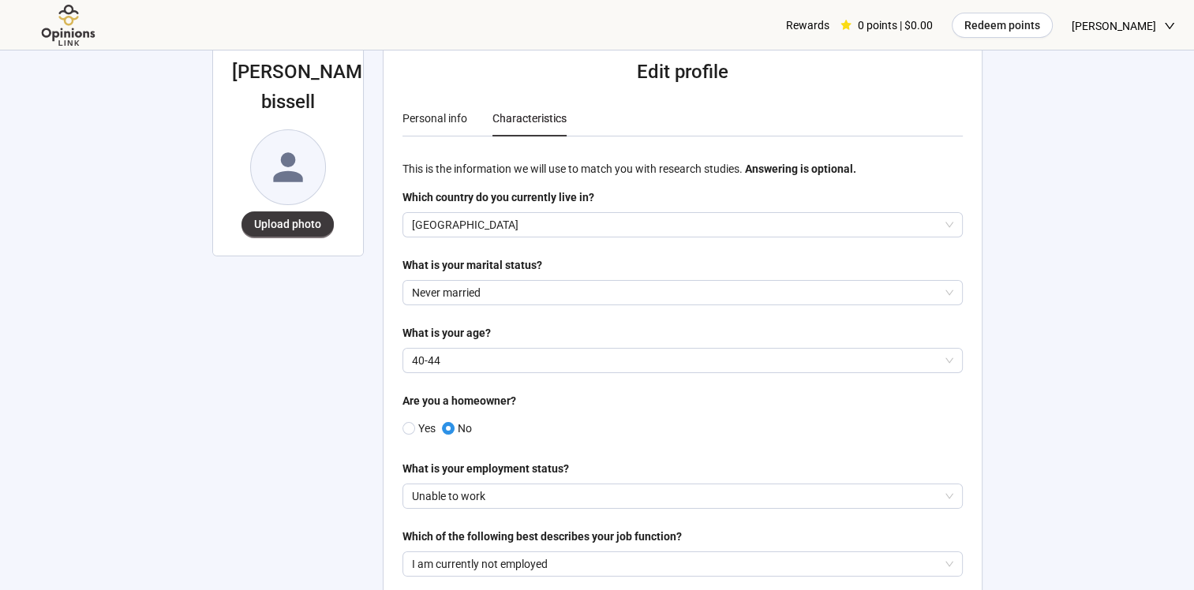
scroll to position [28, 0]
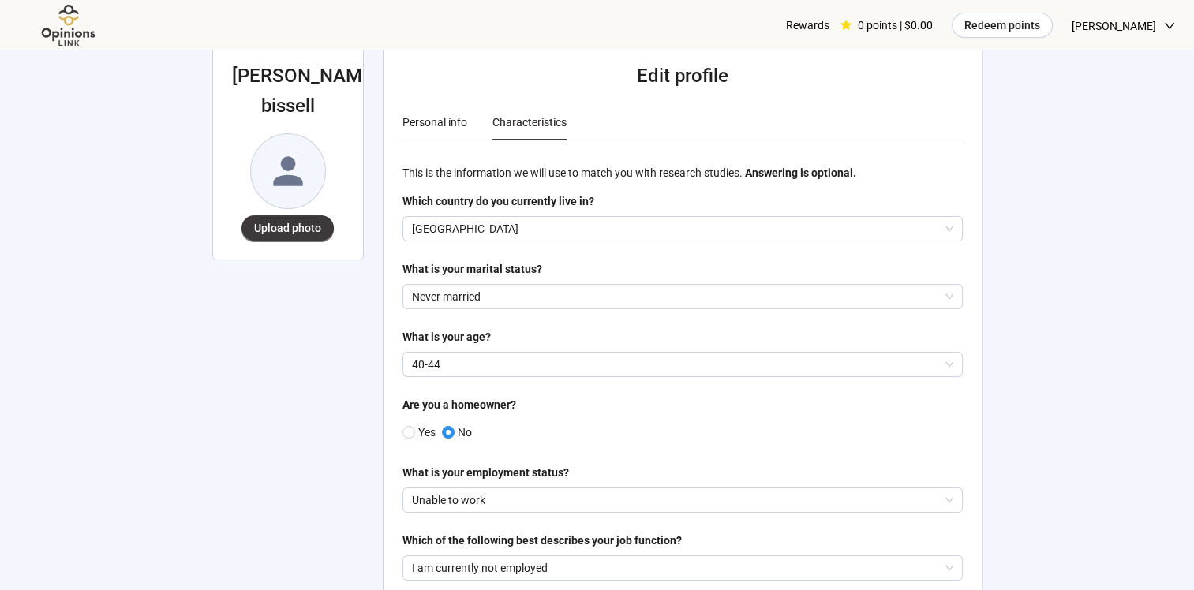
click at [830, 22] on div "Rewards" at bounding box center [807, 25] width 43 height 51
drag, startPoint x: 834, startPoint y: 30, endPoint x: 849, endPoint y: 31, distance: 15.0
click at [830, 30] on div "Rewards" at bounding box center [807, 25] width 43 height 51
click at [920, 25] on div "0 points | $0.00" at bounding box center [887, 25] width 92 height 51
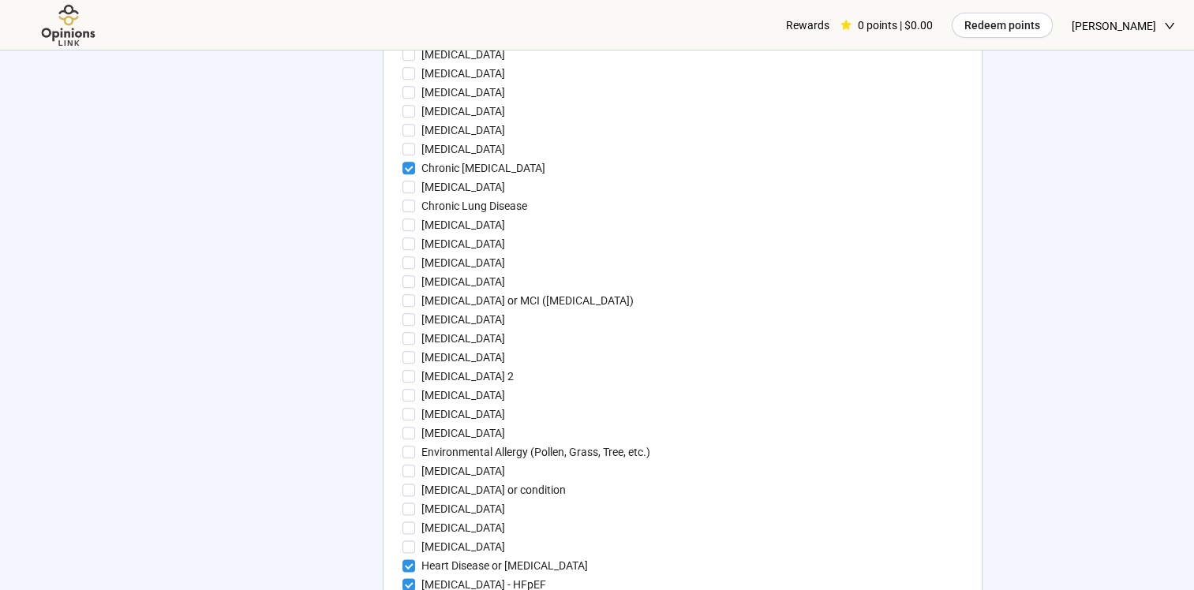
scroll to position [1775, 0]
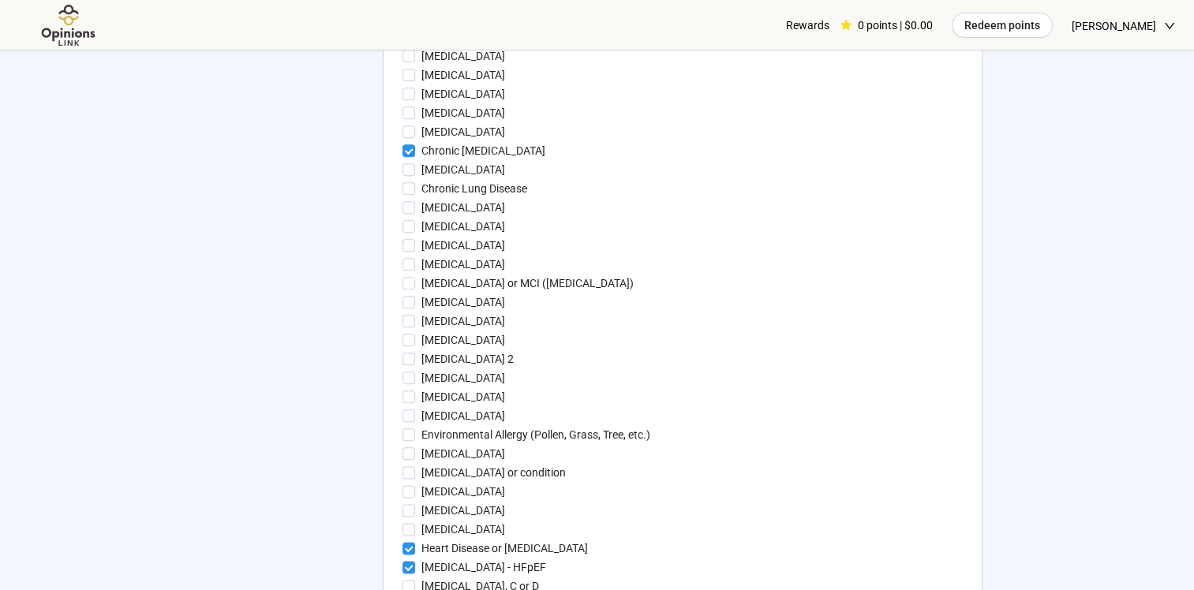
drag, startPoint x: 1165, startPoint y: 319, endPoint x: 1165, endPoint y: 340, distance: 21.3
click at [1165, 340] on div "**********" at bounding box center [597, 73] width 1194 height 3696
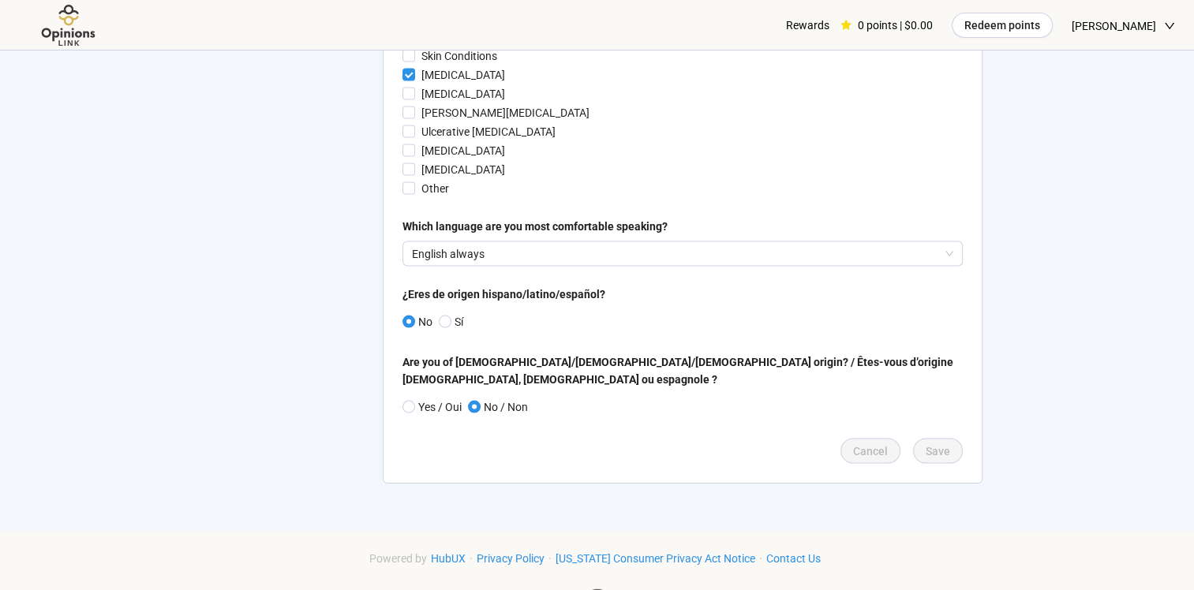
scroll to position [3189, 0]
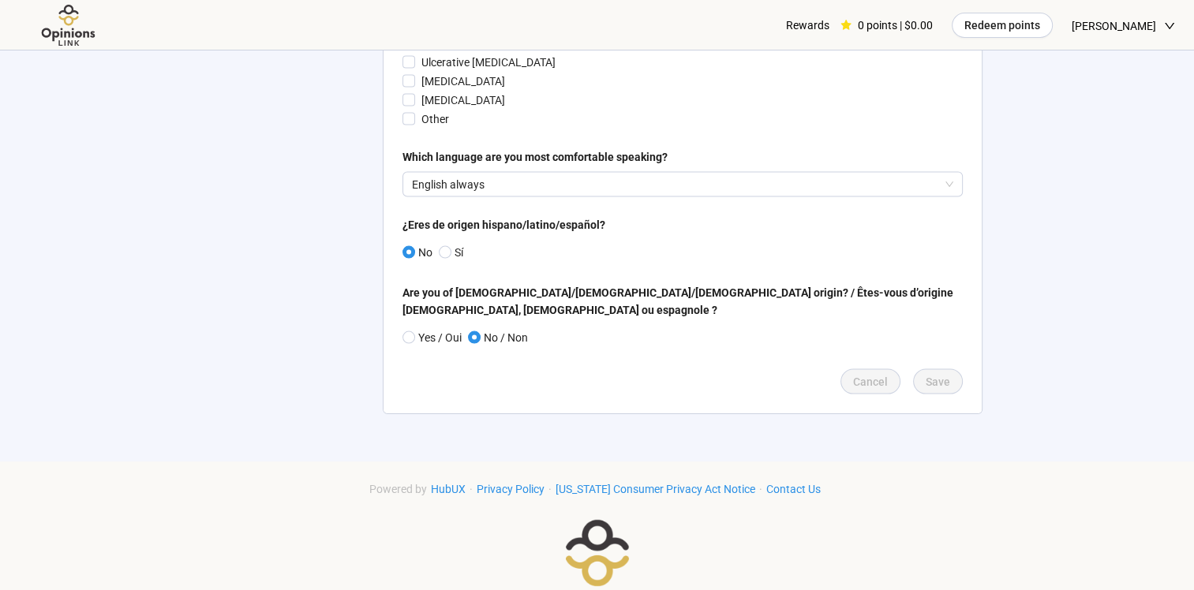
click at [63, 23] on img at bounding box center [68, 25] width 99 height 43
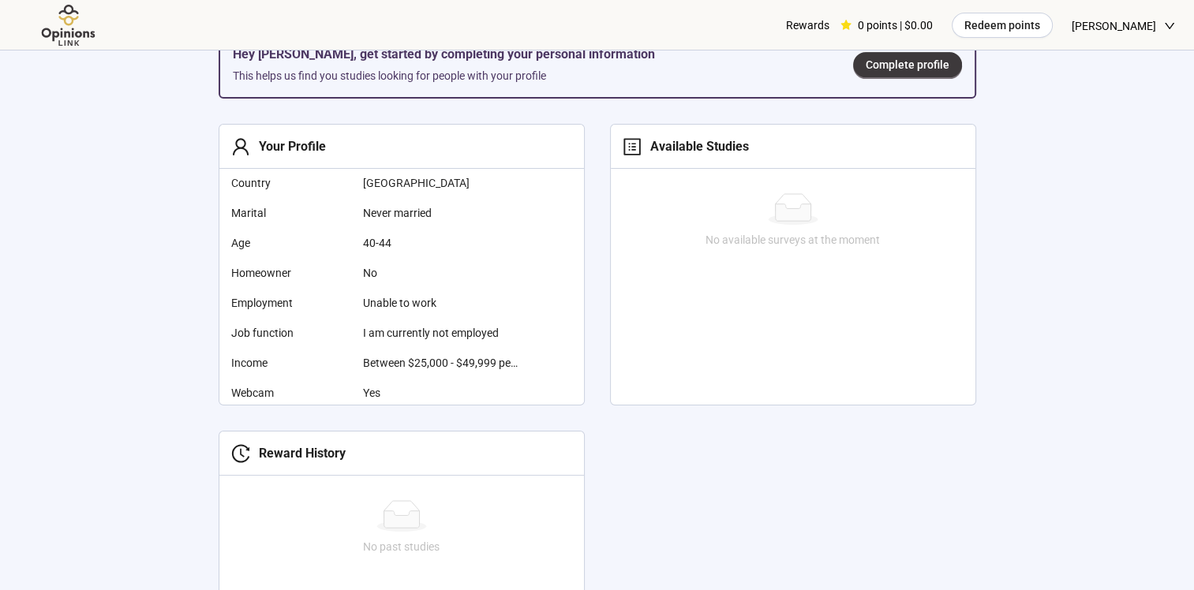
scroll to position [549, 0]
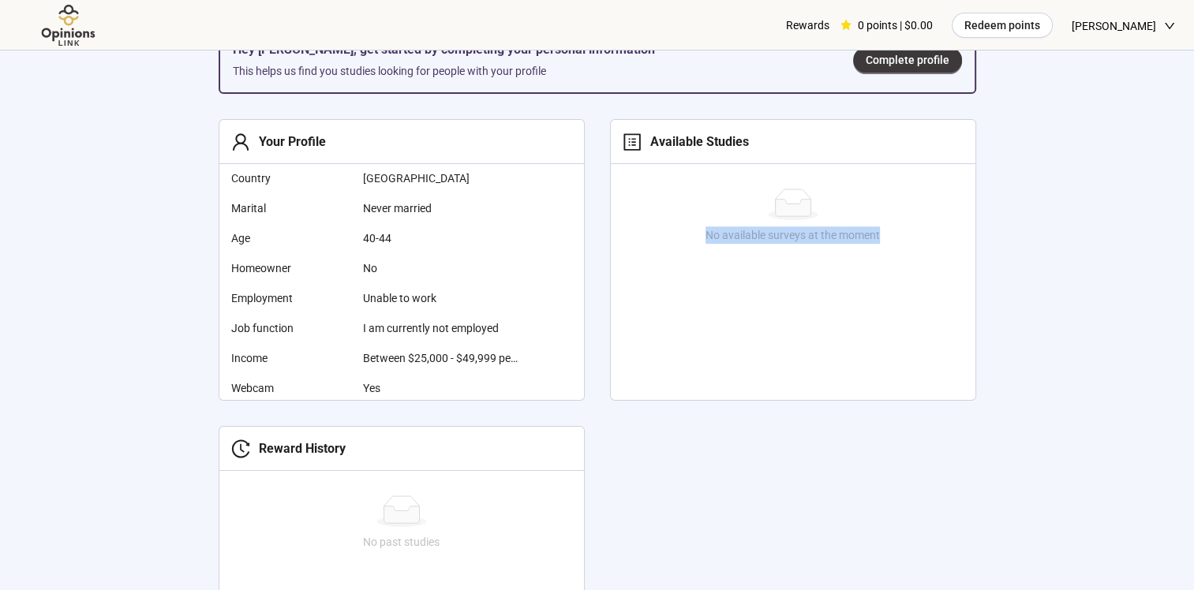
drag, startPoint x: 1038, startPoint y: 180, endPoint x: 1201, endPoint y: 239, distance: 173.8
click at [1194, 239] on html "Rewards 0 points | $0.00 Redeem points [PERSON_NAME] Hey [PERSON_NAME], get sta…" at bounding box center [597, 206] width 1194 height 1511
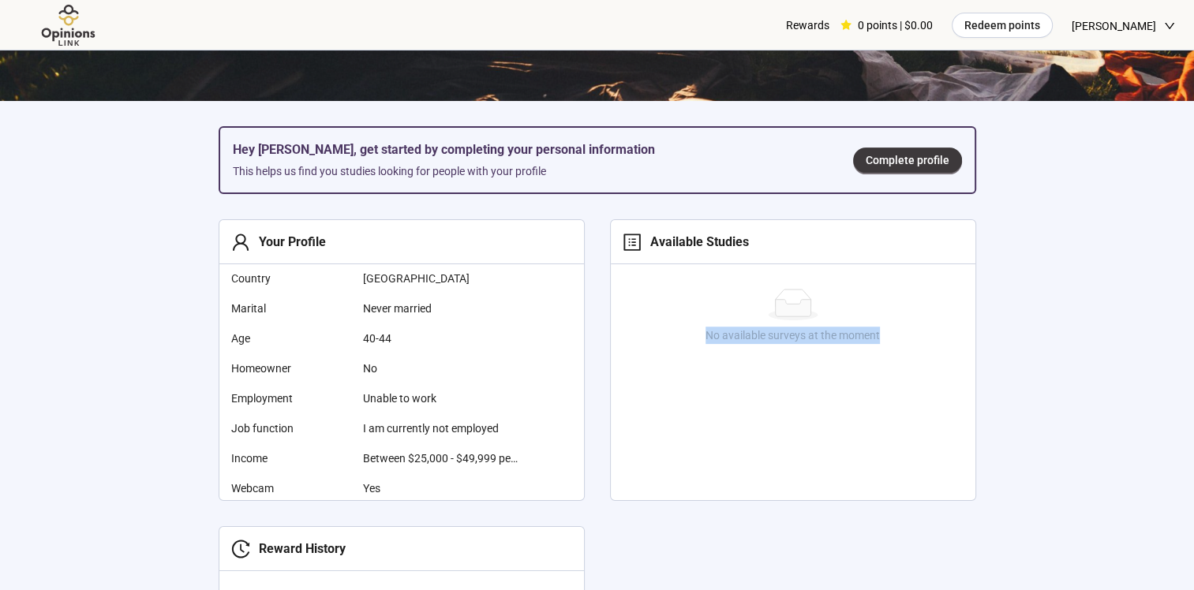
scroll to position [436, 0]
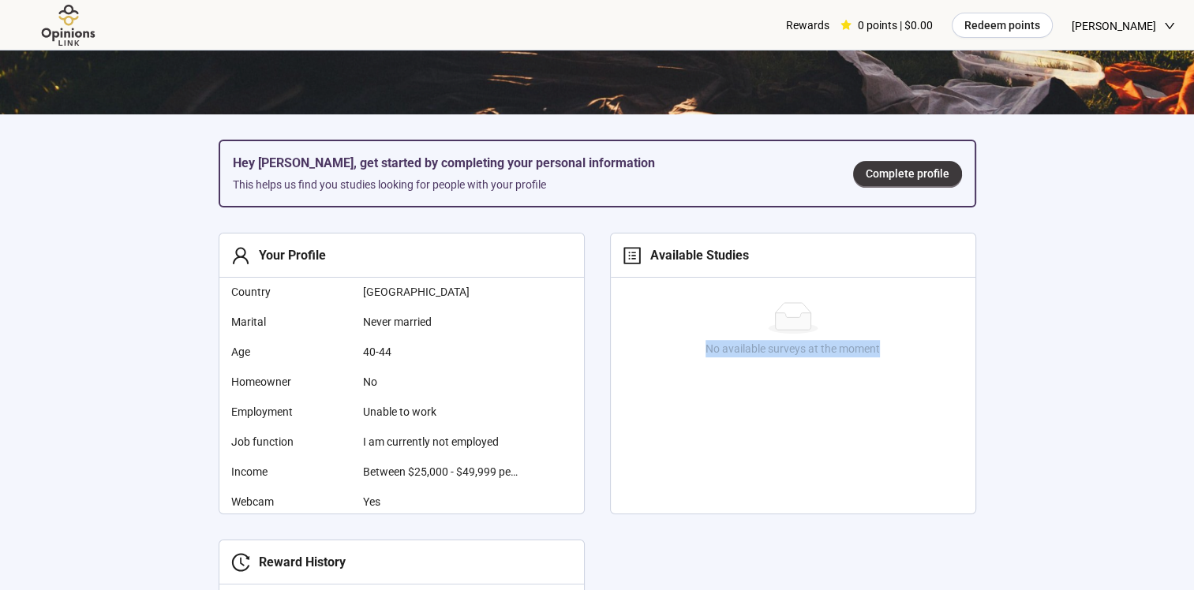
click at [878, 169] on span "Complete profile" at bounding box center [908, 173] width 84 height 17
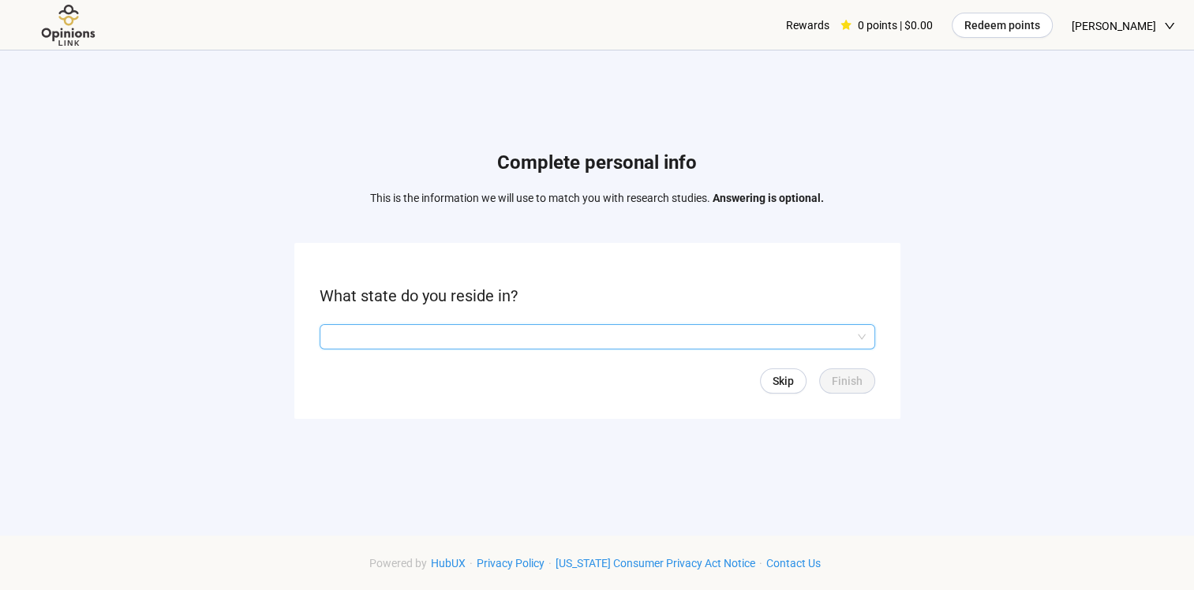
click at [843, 343] on input "search" at bounding box center [597, 337] width 537 height 24
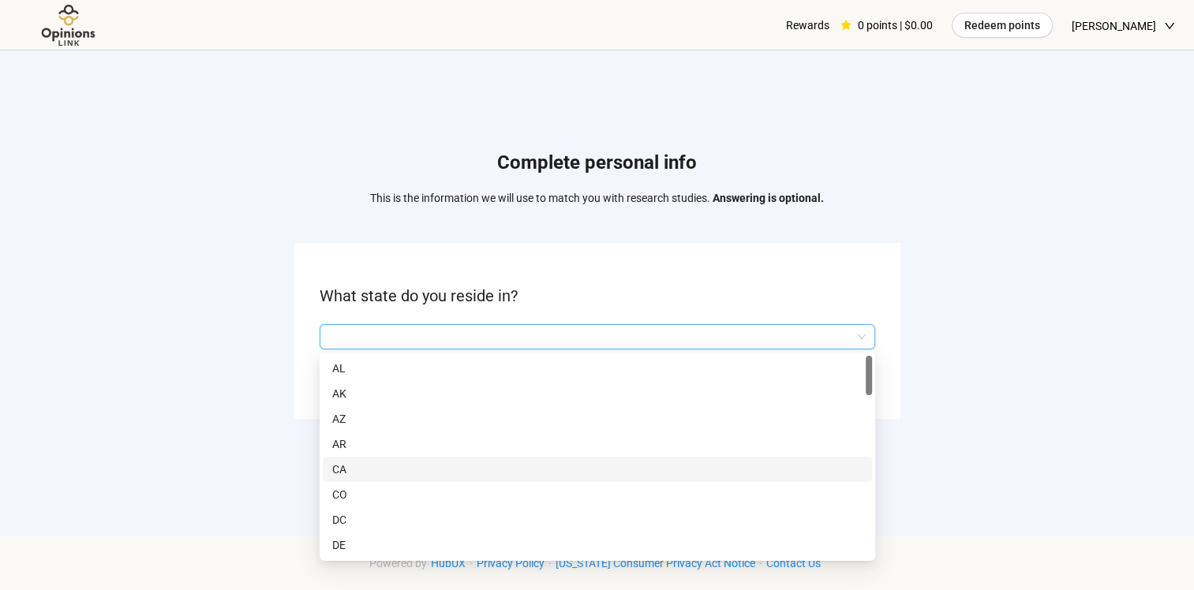
click at [728, 464] on p "CA" at bounding box center [597, 469] width 530 height 17
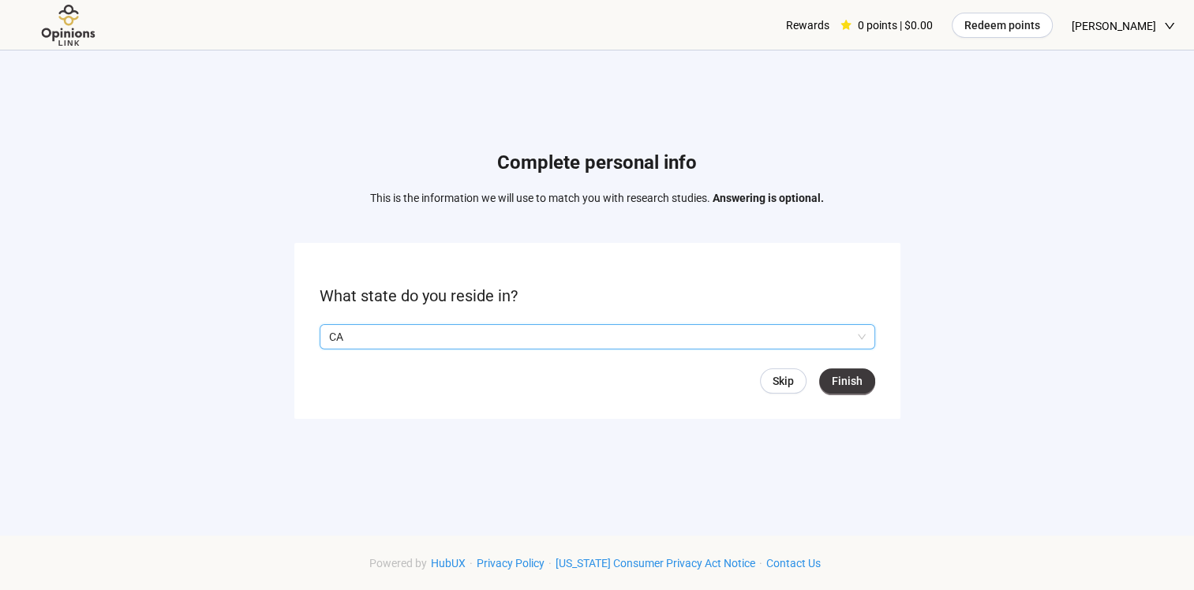
click at [860, 377] on span "Finish" at bounding box center [847, 381] width 31 height 17
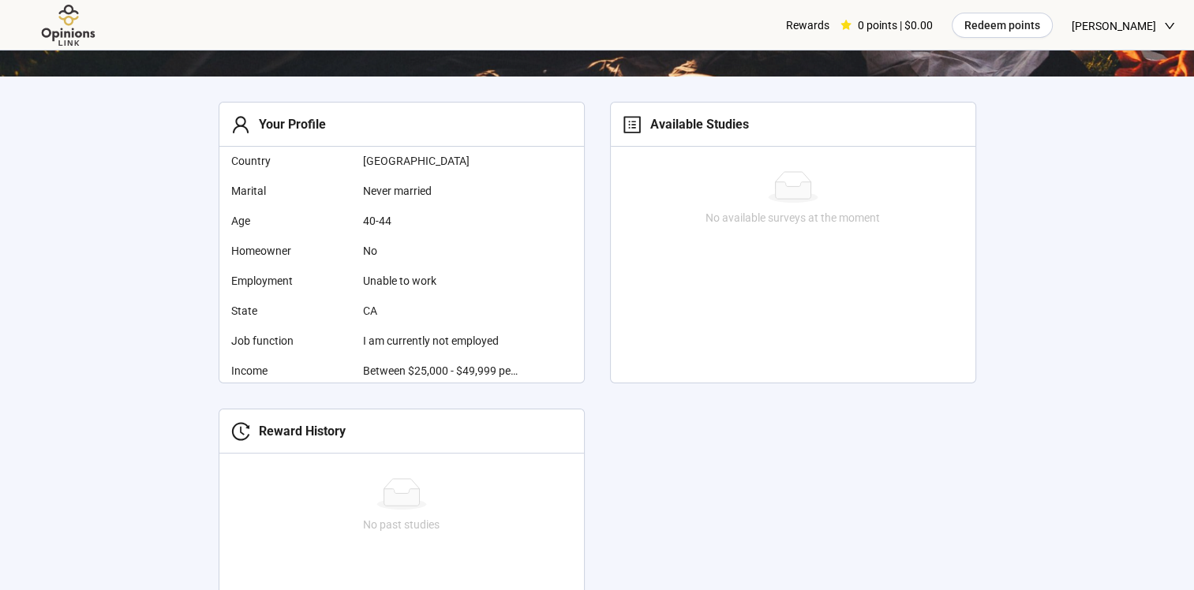
scroll to position [508, 0]
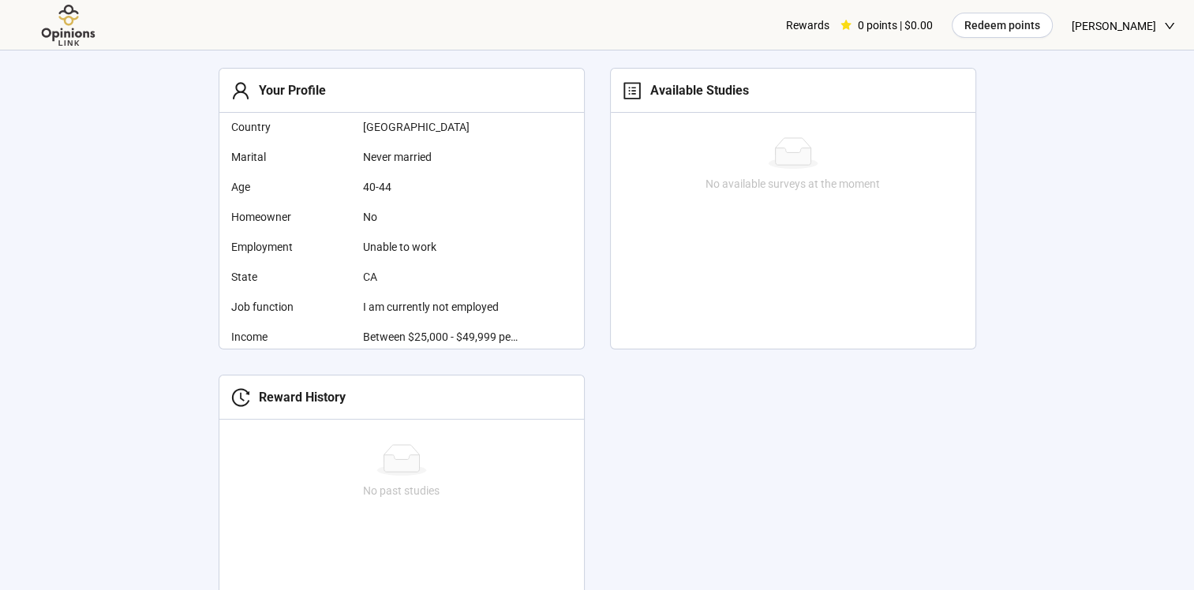
drag, startPoint x: 1178, startPoint y: 347, endPoint x: 1178, endPoint y: 380, distance: 33.9
click at [1178, 380] on section "Your Profile Country [GEOGRAPHIC_DATA] [PERSON_NAME] Never married Age [DEMOGRA…" at bounding box center [597, 112] width 1194 height 1139
click at [637, 84] on icon "profile" at bounding box center [632, 90] width 19 height 19
click at [628, 99] on icon "profile" at bounding box center [632, 90] width 19 height 19
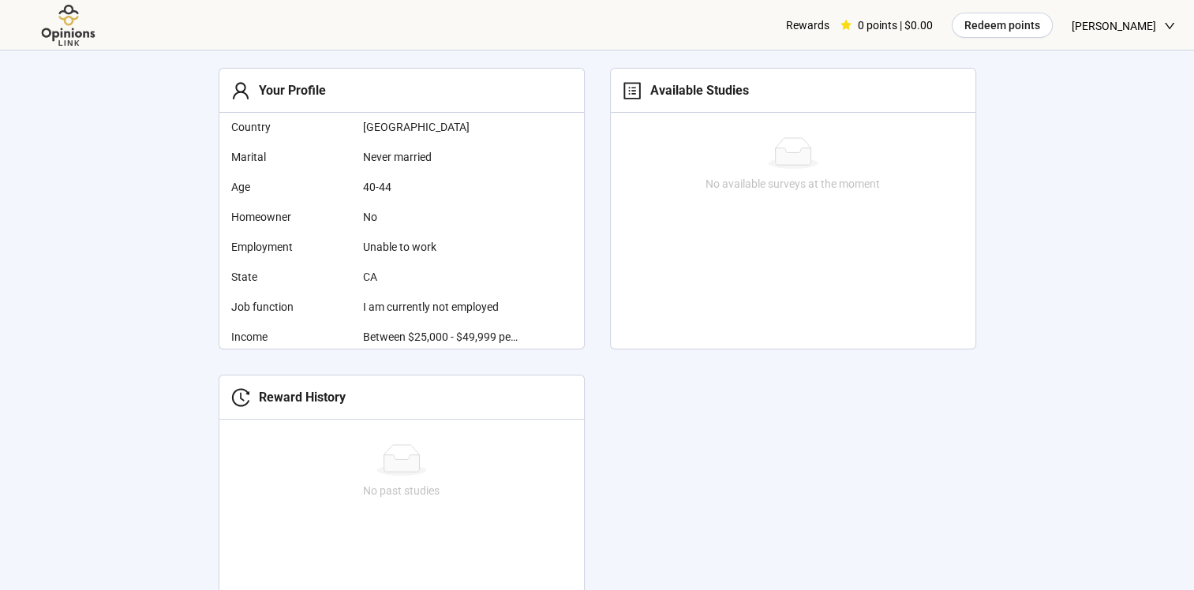
scroll to position [826, 0]
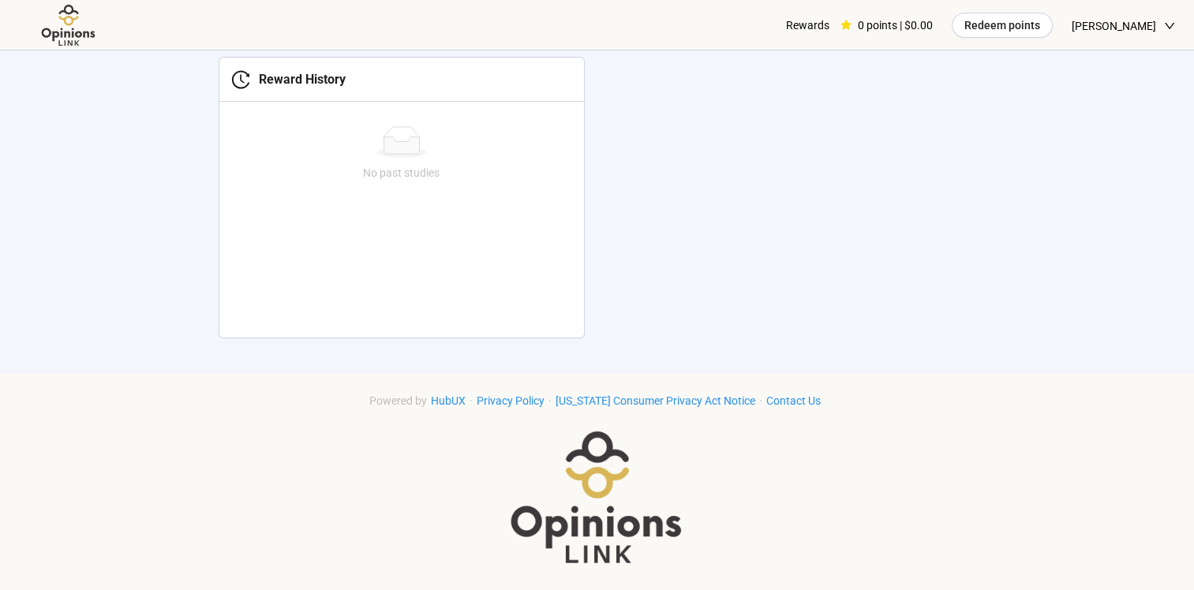
click at [824, 28] on div "Rewards" at bounding box center [807, 25] width 43 height 51
click at [54, 25] on img at bounding box center [68, 25] width 99 height 43
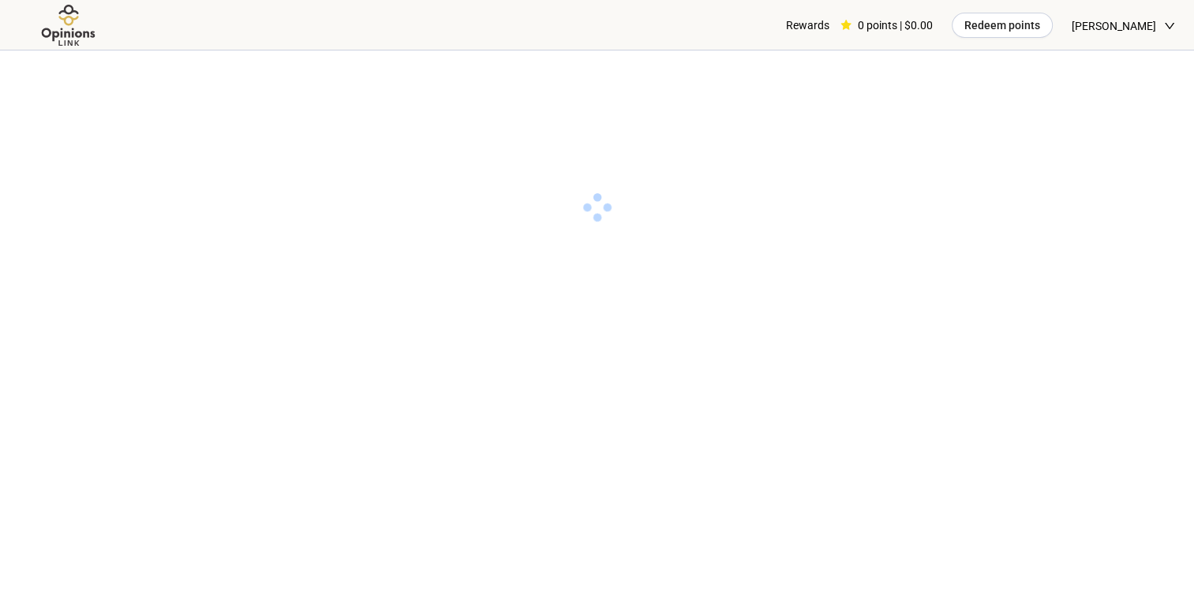
scroll to position [0, 0]
